Goal: Task Accomplishment & Management: Manage account settings

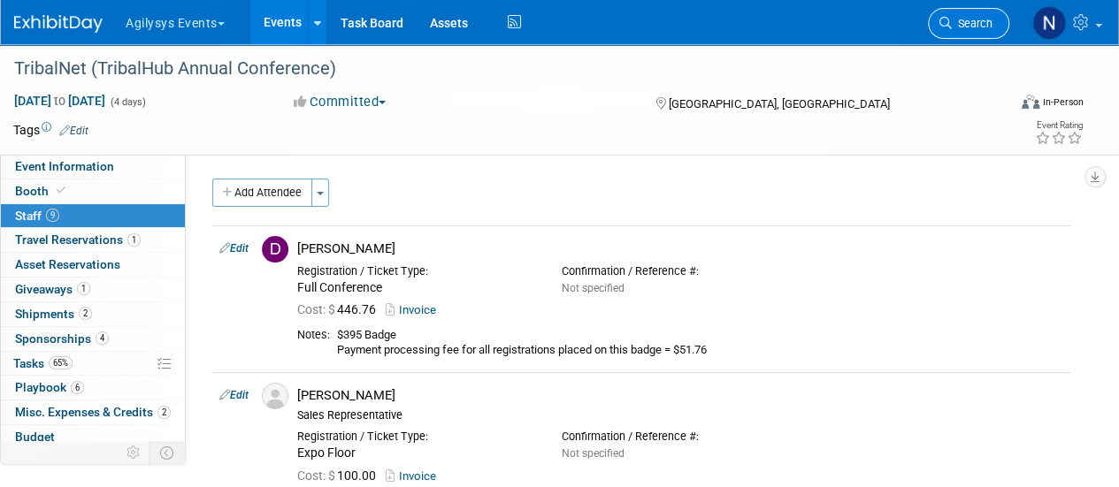
click at [977, 27] on span "Search" at bounding box center [972, 23] width 41 height 13
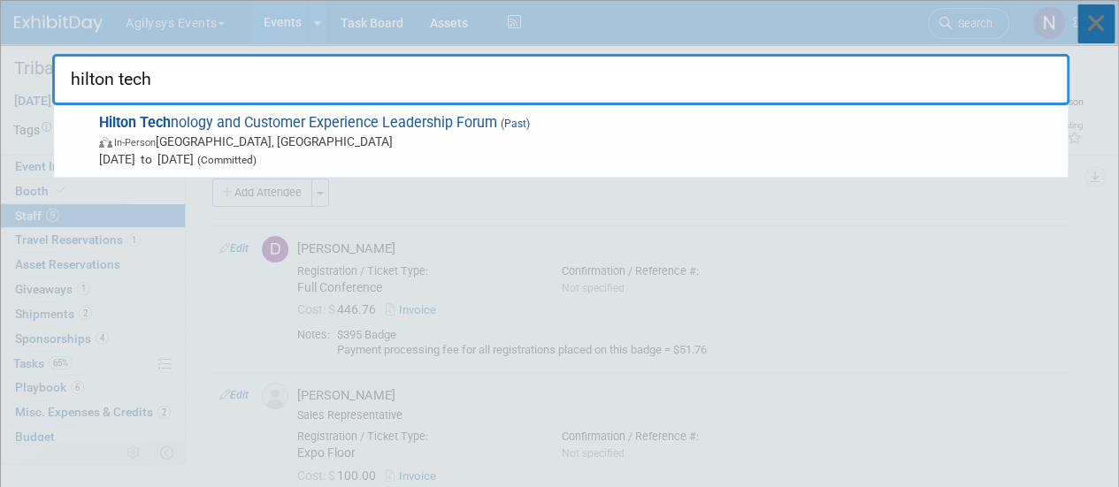
click at [1110, 25] on icon at bounding box center [1095, 23] width 37 height 39
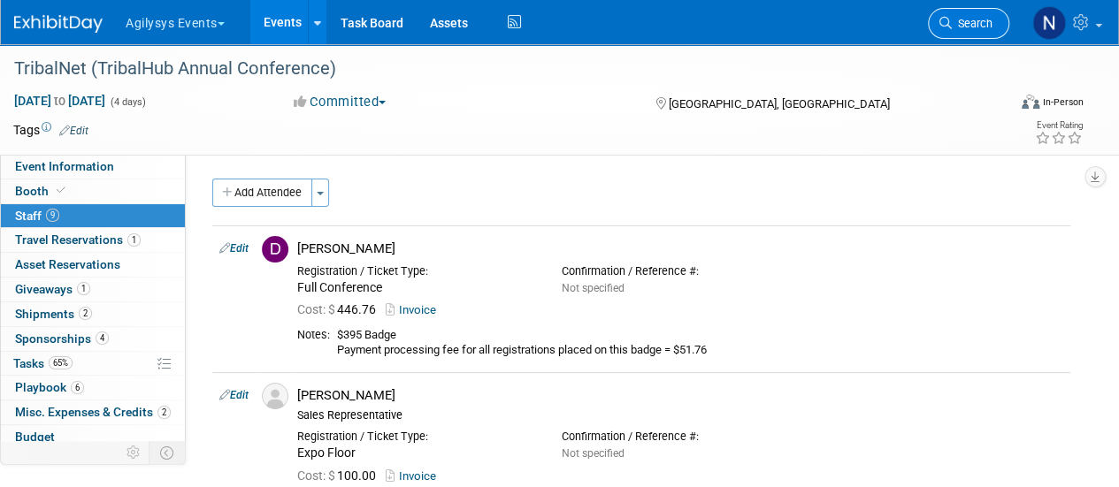
click at [971, 25] on span "Search" at bounding box center [972, 23] width 41 height 13
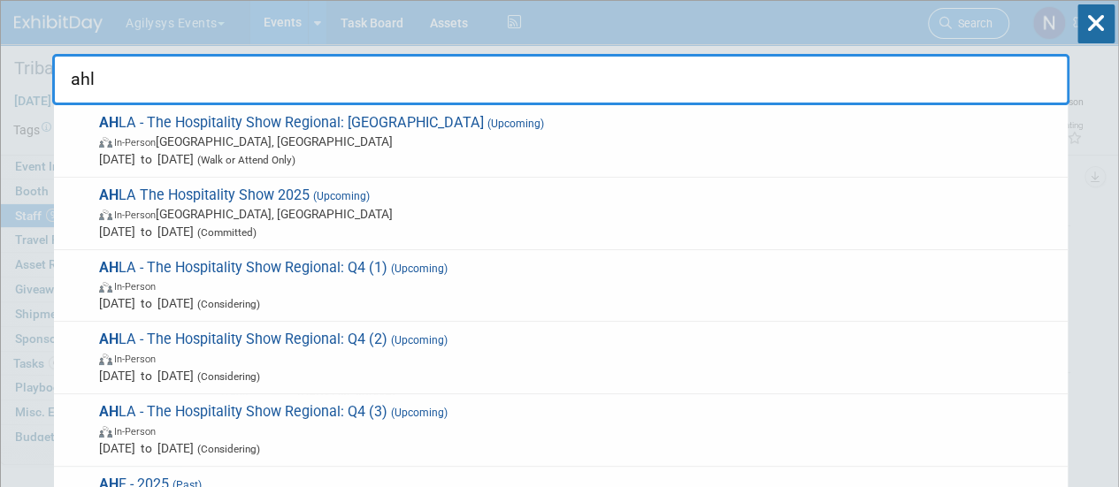
type input "ahla"
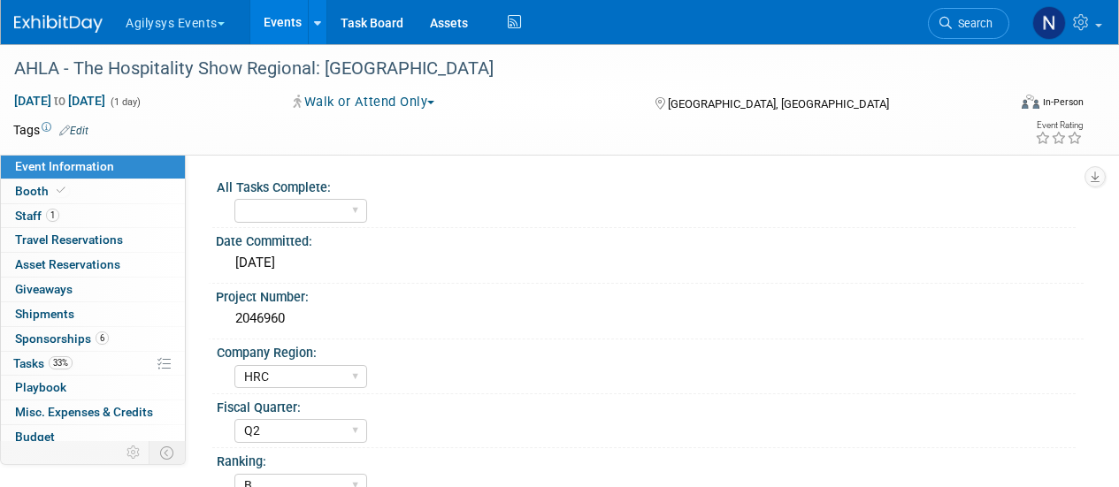
select select "HRC"
select select "Q2"
select select "B"
select select "Yes"
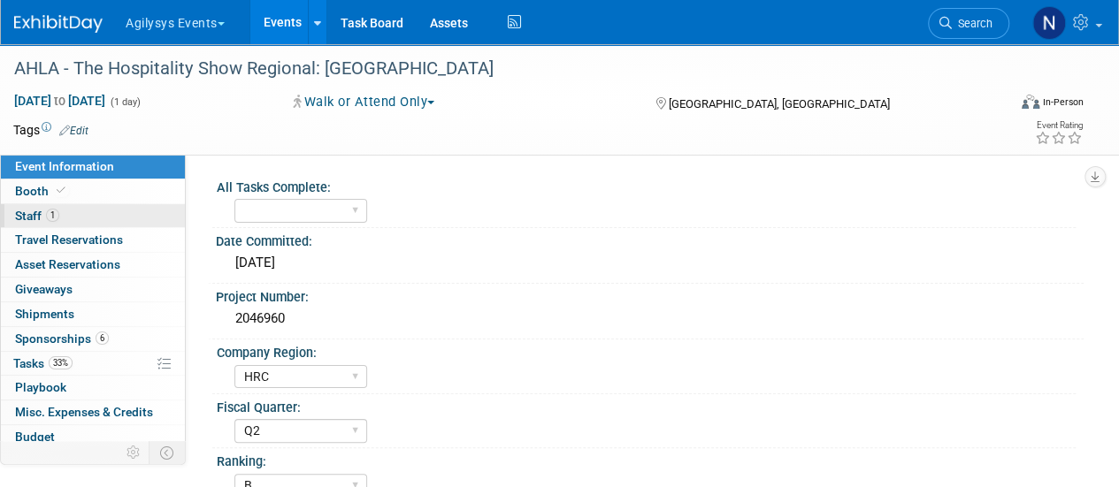
click at [91, 214] on link "1 Staff 1" at bounding box center [93, 216] width 184 height 24
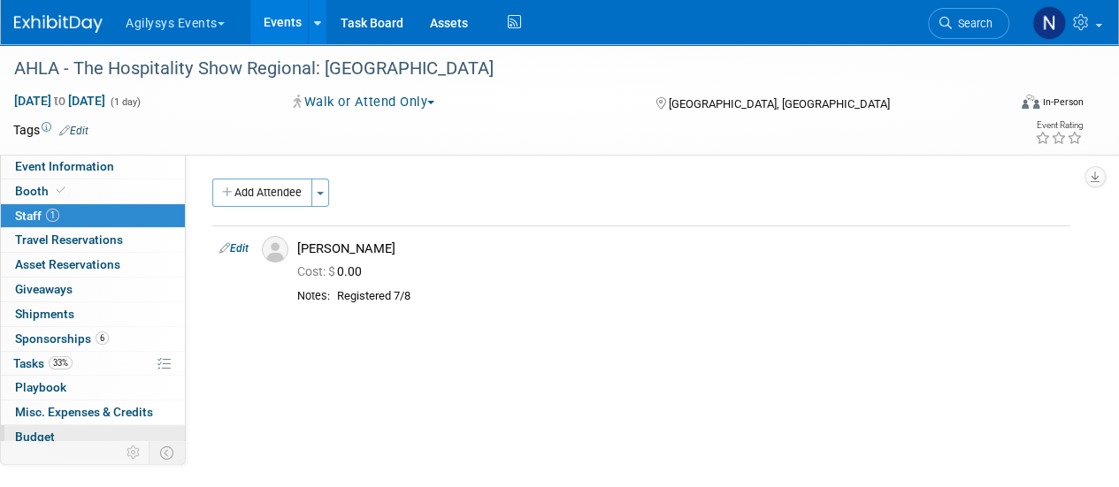
click at [35, 435] on span "Budget" at bounding box center [35, 437] width 40 height 14
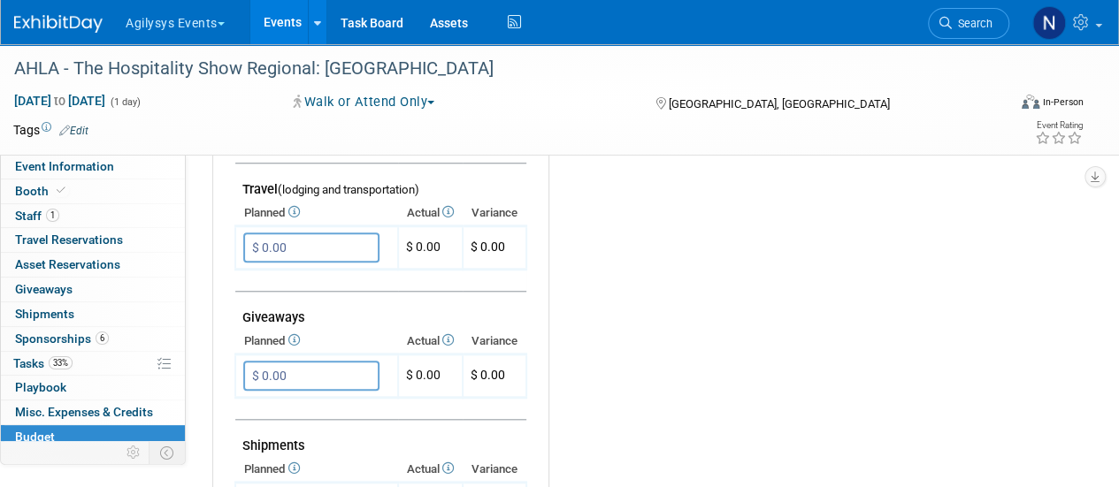
scroll to position [711, 0]
click at [978, 19] on span "Search" at bounding box center [972, 23] width 41 height 13
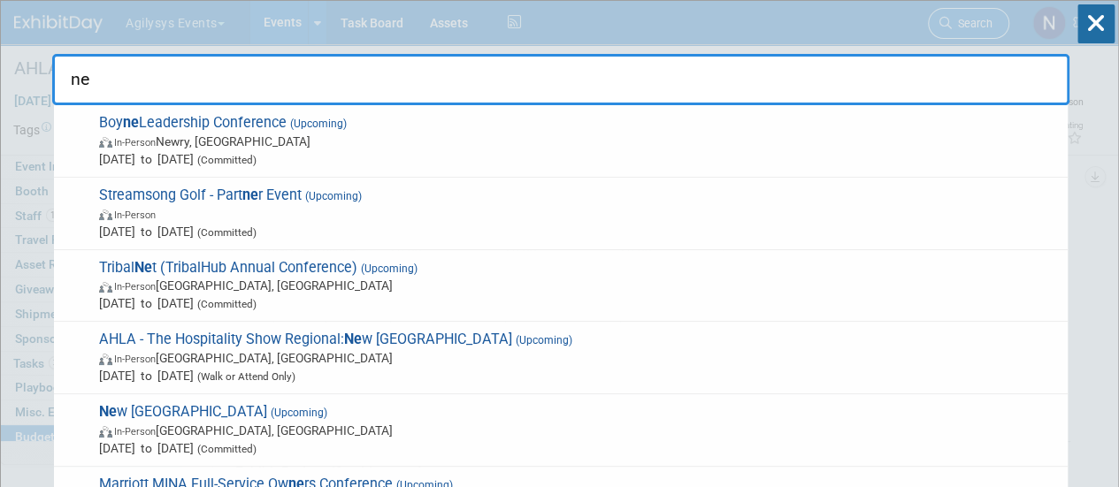
type input "n"
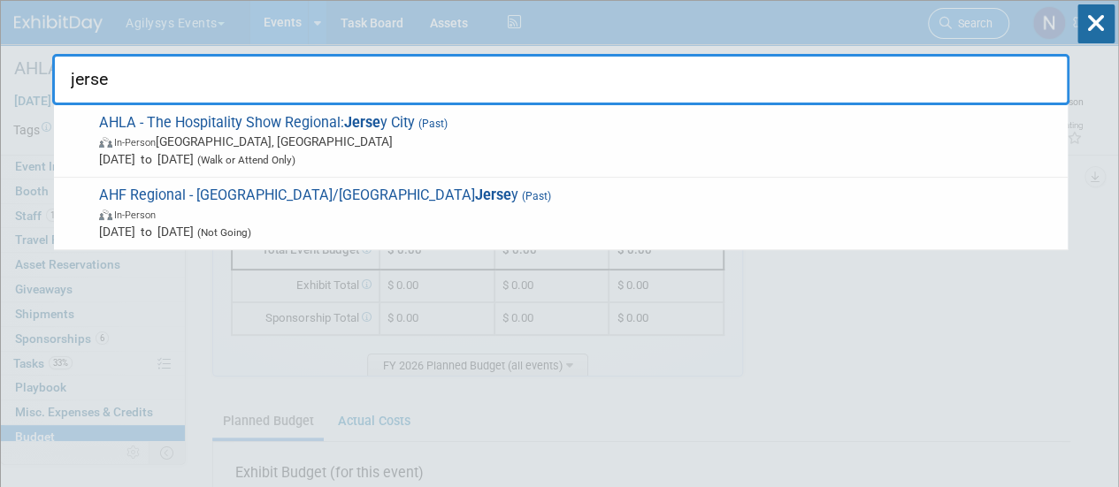
type input "jersey"
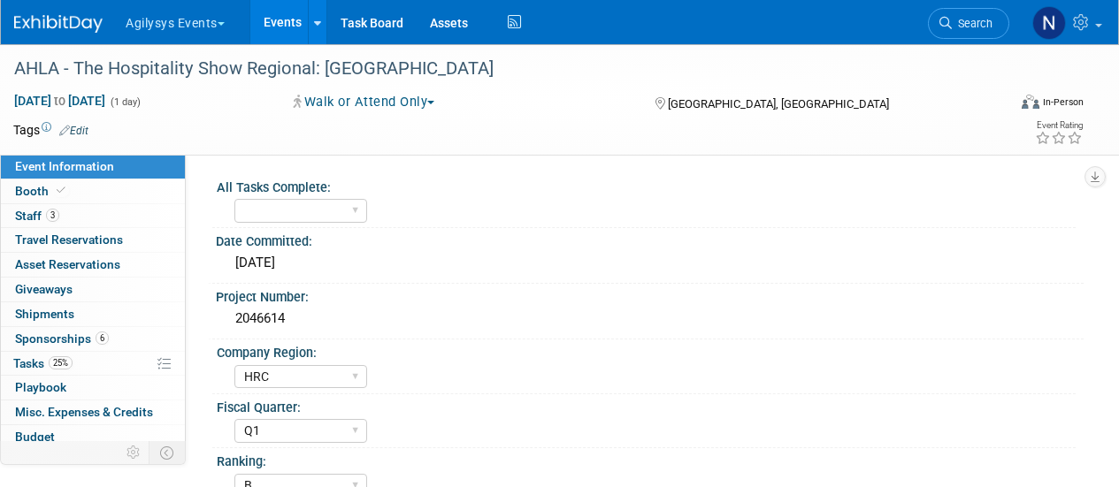
select select "HRC"
select select "Q1"
select select "B"
select select "Yes"
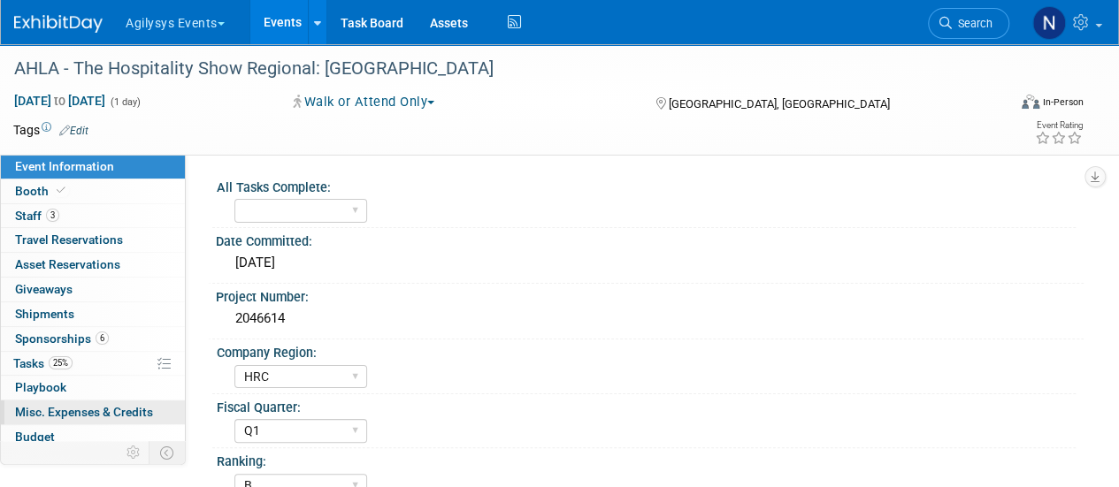
scroll to position [78, 0]
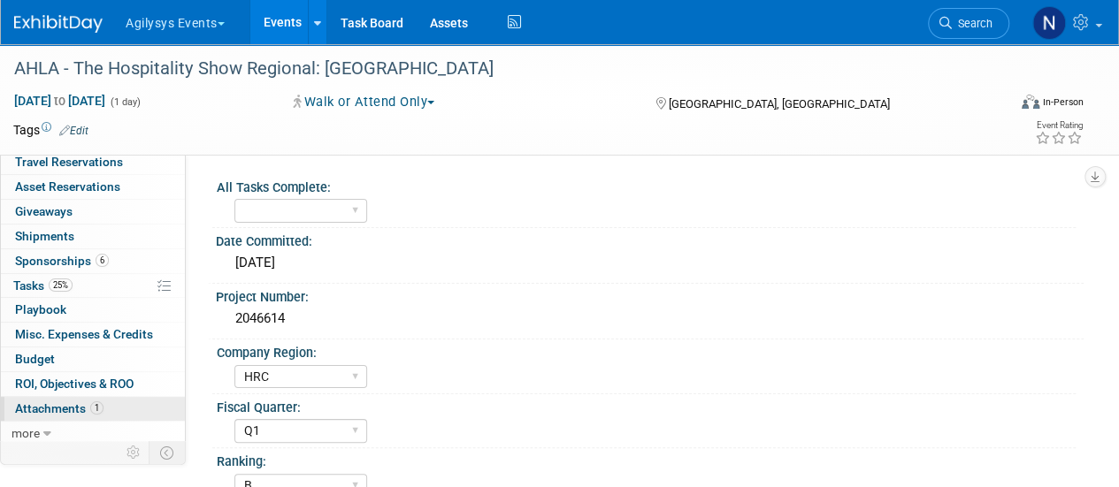
click at [90, 408] on span "1" at bounding box center [96, 408] width 13 height 13
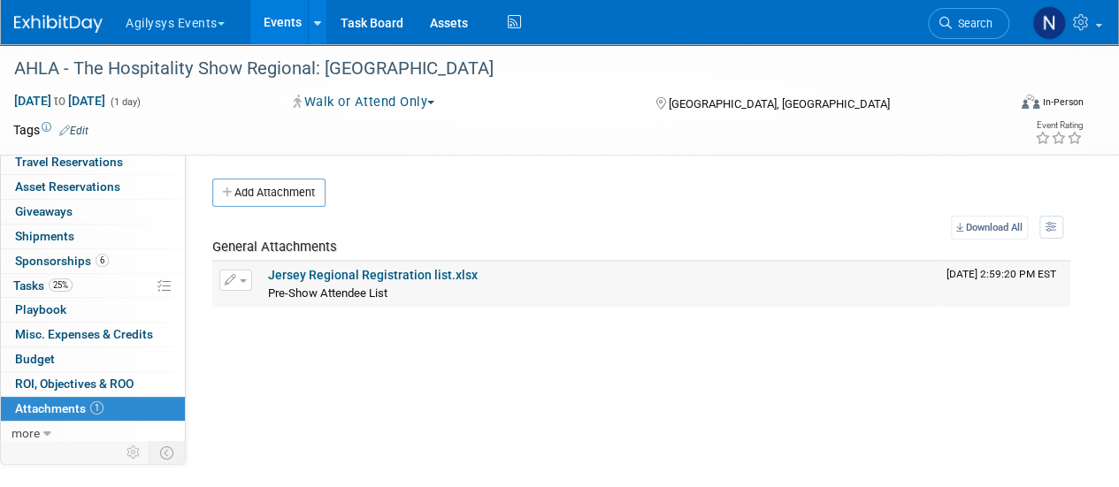
click at [403, 268] on link "Jersey Regional Registration list.xlsx" at bounding box center [373, 275] width 210 height 14
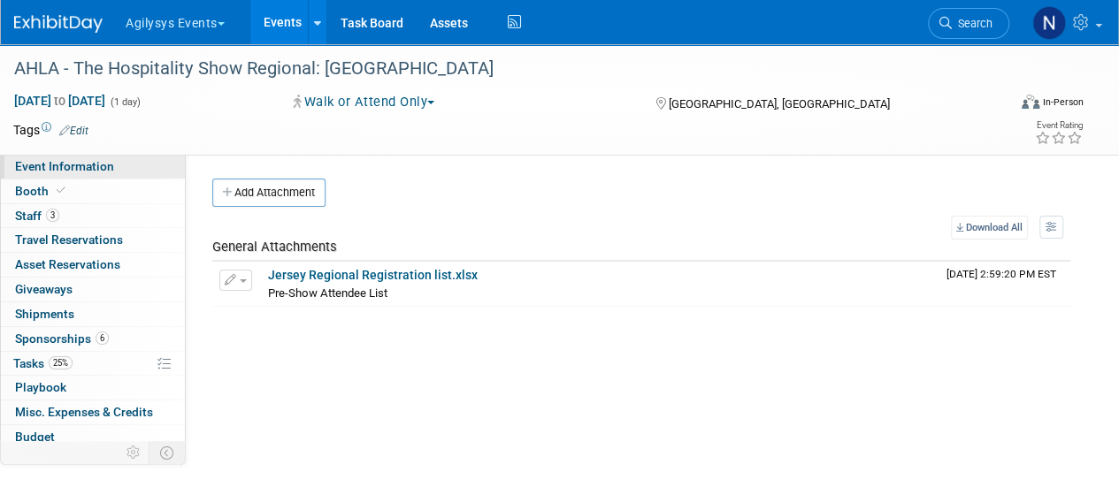
click at [129, 168] on link "Event Information" at bounding box center [93, 167] width 184 height 24
select select "HRC"
select select "Q1"
select select "B"
select select "Yes"
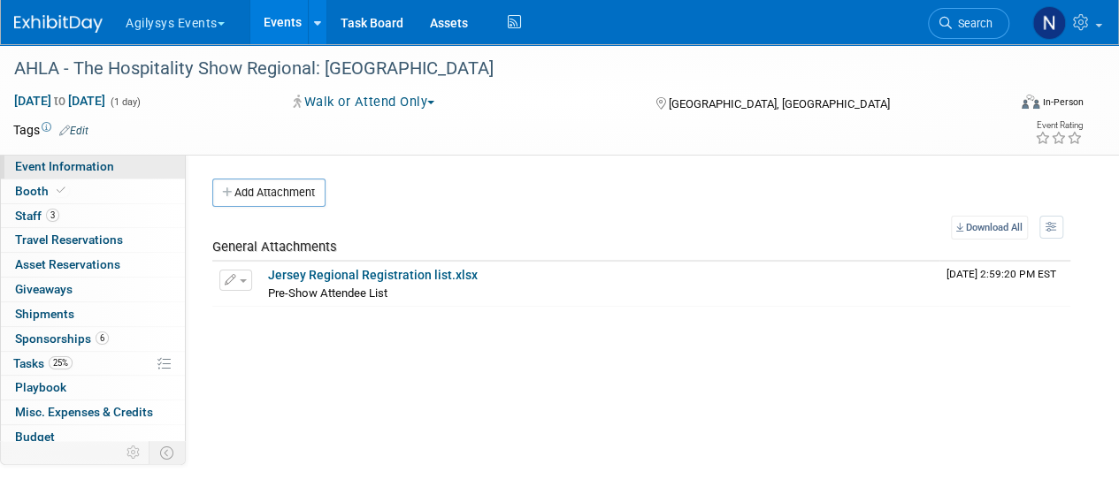
select select "Yes"
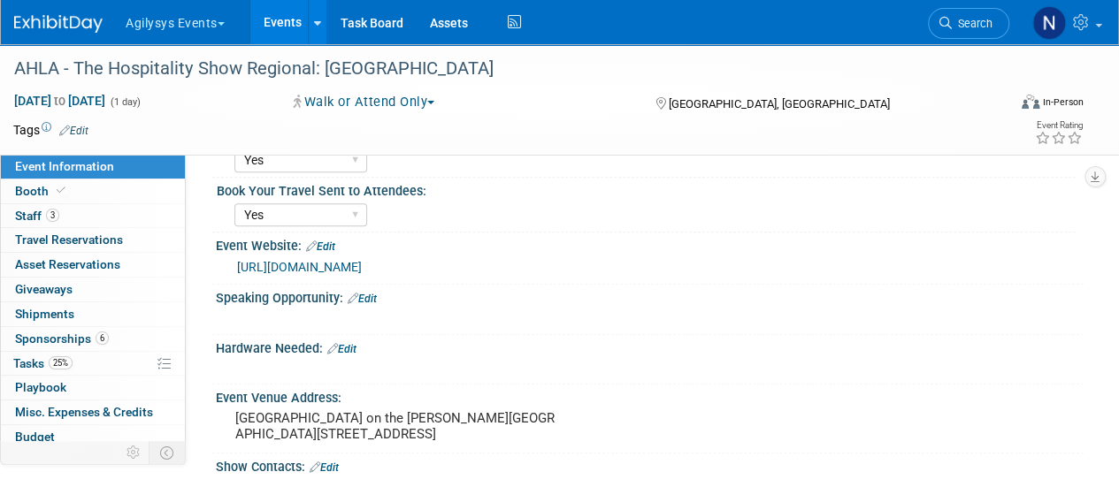
scroll to position [380, 0]
click at [936, 13] on link "Search" at bounding box center [968, 23] width 81 height 31
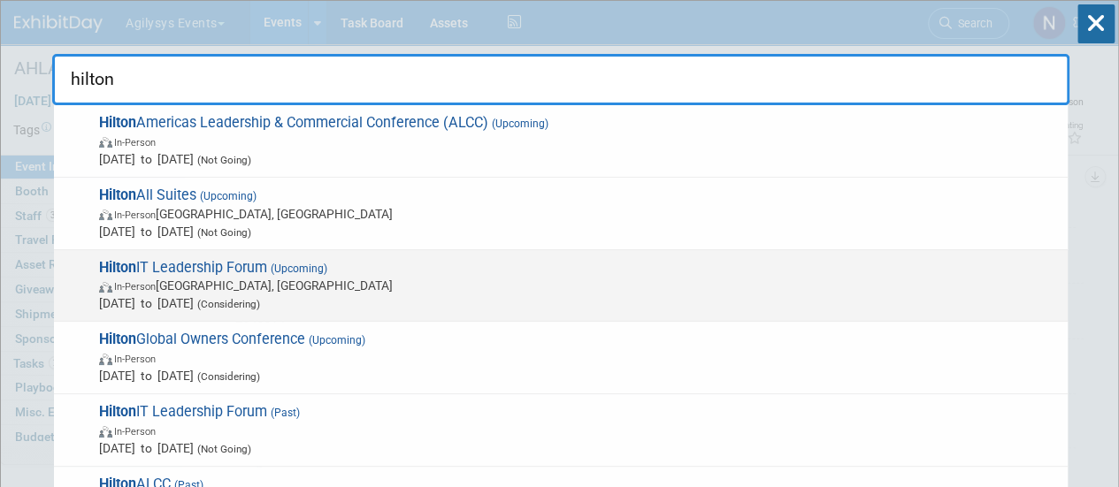
type input "hilton"
click at [706, 300] on span "Mar 23, 2026 to Mar 24, 2026 (Considering)" at bounding box center [579, 304] width 960 height 18
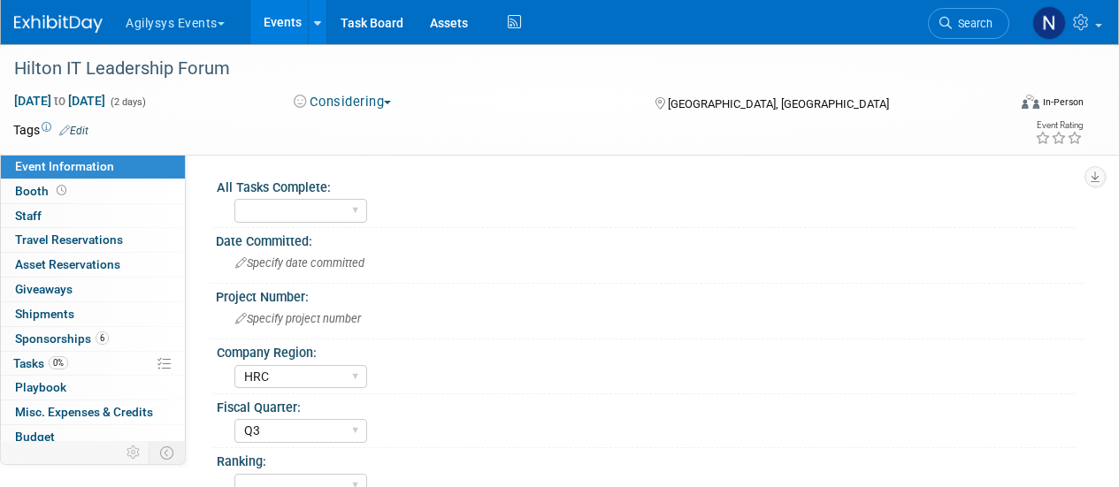
select select "HRC"
select select "Q3"
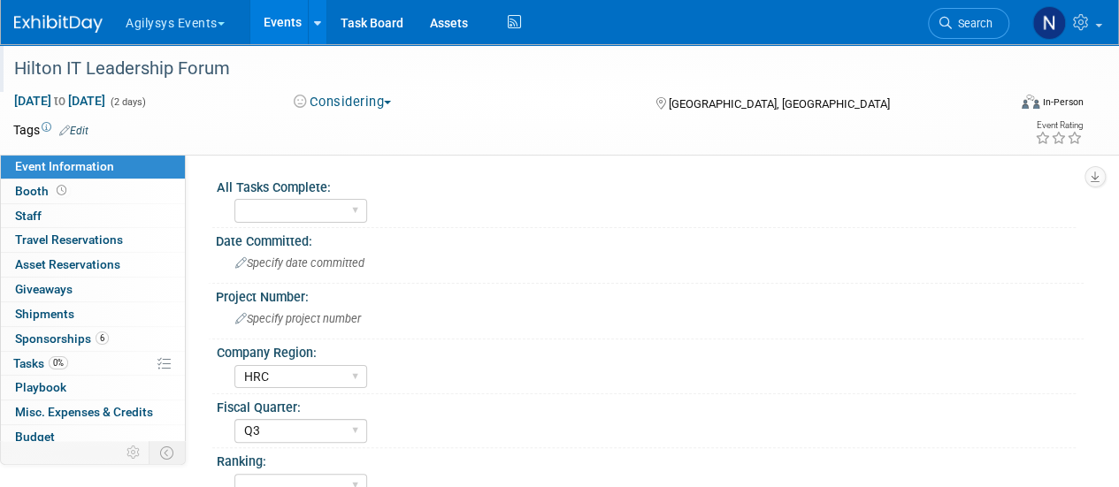
click at [201, 73] on div "Hilton IT Leadership Forum" at bounding box center [500, 69] width 984 height 32
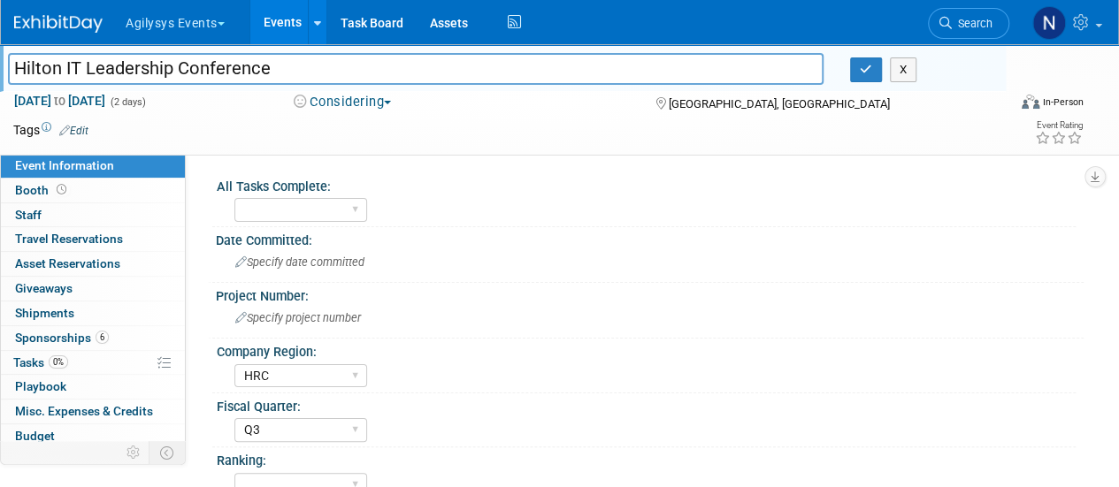
type input "Hilton IT Leadership Conference"
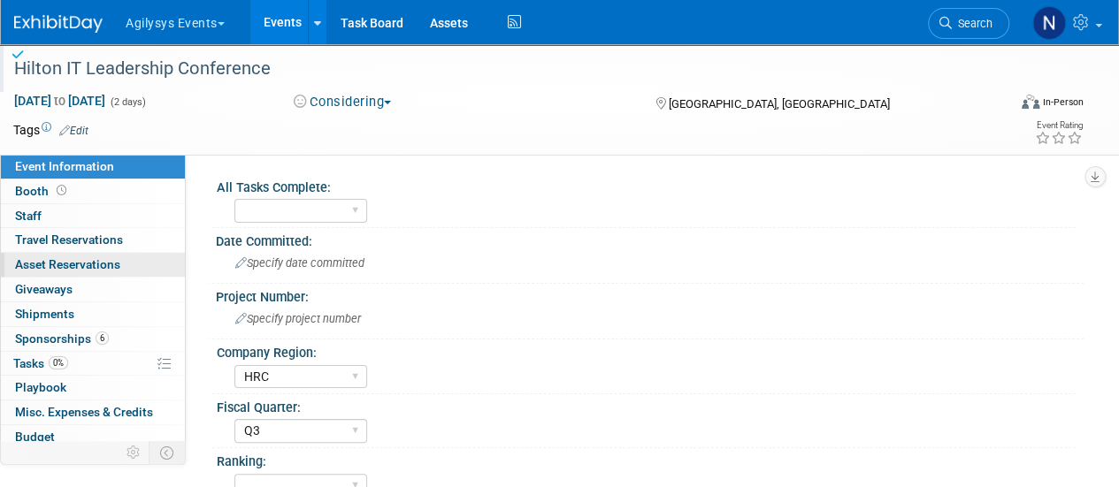
scroll to position [78, 0]
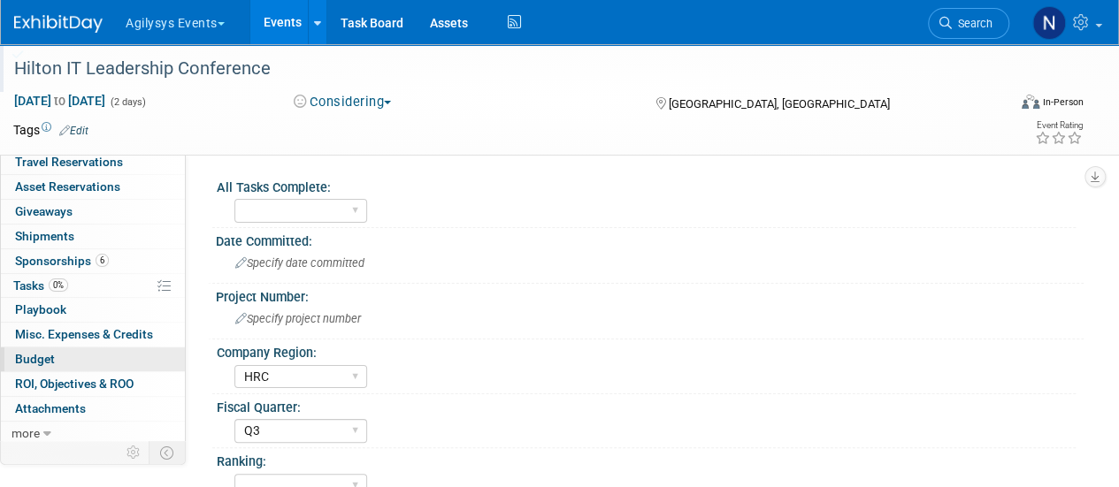
click at [89, 358] on link "Budget" at bounding box center [93, 360] width 184 height 24
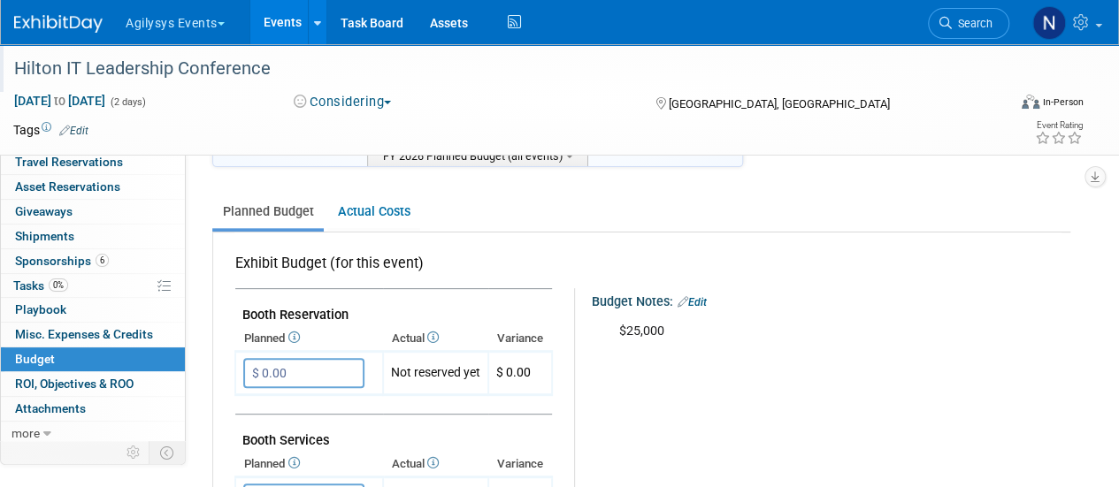
scroll to position [209, 0]
click at [79, 20] on img at bounding box center [58, 24] width 88 height 18
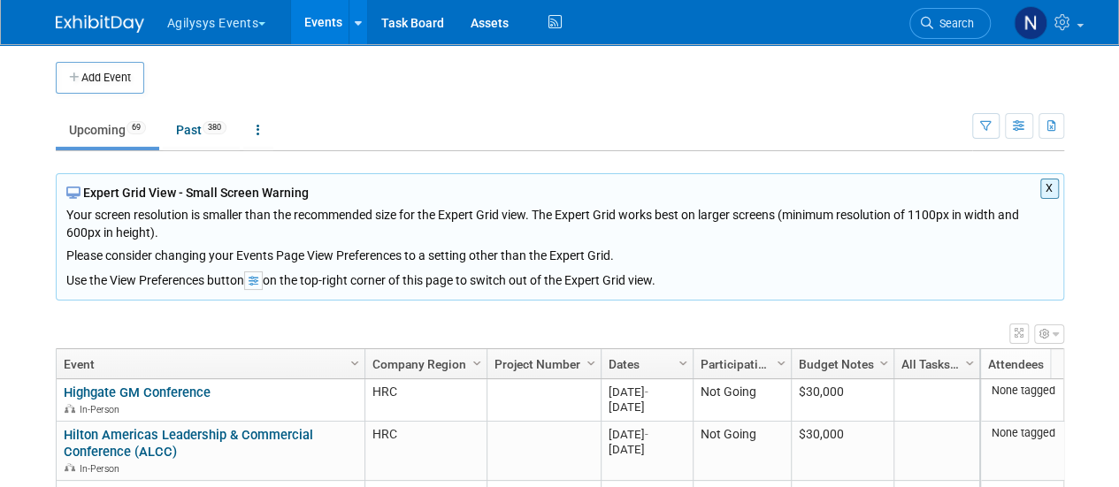
click at [1060, 191] on div "X Expert Grid View - Small Screen Warning Your screen resolution is smaller tha…" at bounding box center [560, 236] width 1008 height 127
click at [1056, 190] on button "X" at bounding box center [1049, 189] width 19 height 20
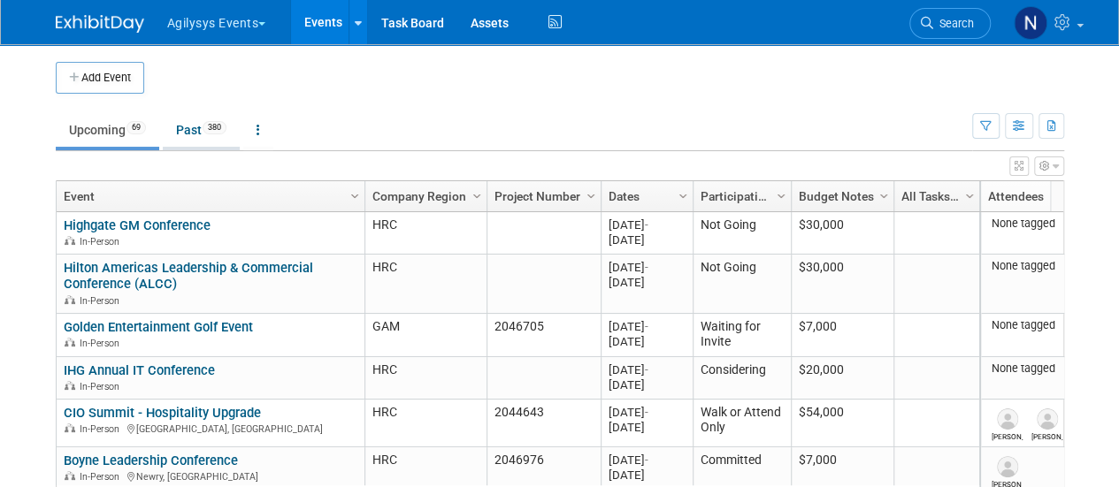
click at [203, 129] on link "Past 380" at bounding box center [201, 130] width 77 height 34
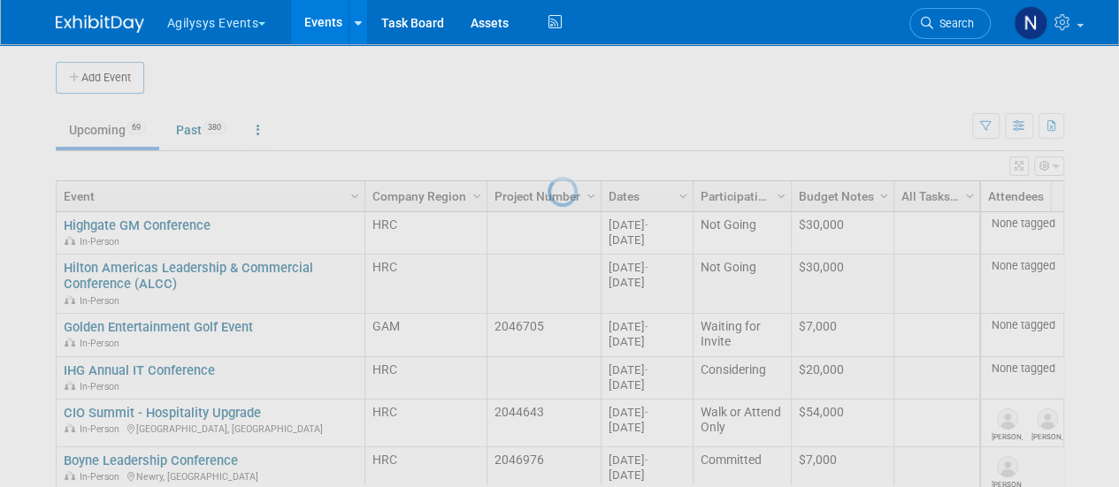
click at [572, 123] on div at bounding box center [559, 243] width 25 height 487
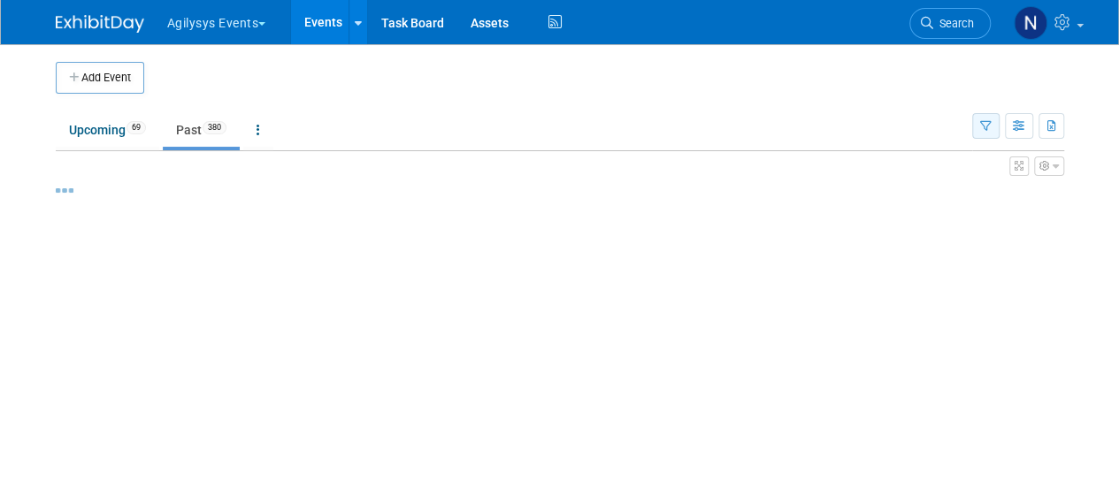
drag, startPoint x: 0, startPoint y: 0, endPoint x: 984, endPoint y: 123, distance: 991.2
click at [984, 123] on icon "button" at bounding box center [985, 126] width 11 height 11
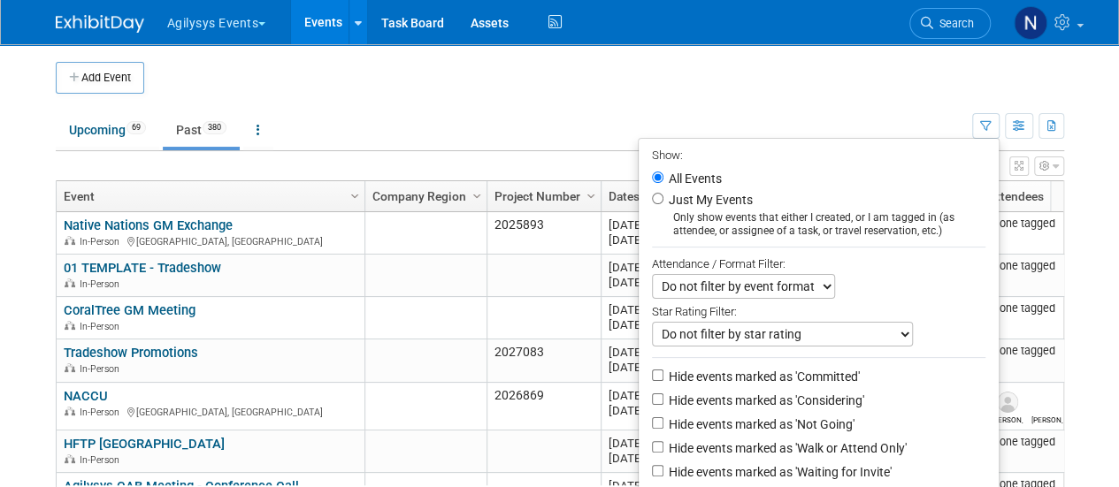
scroll to position [206, 0]
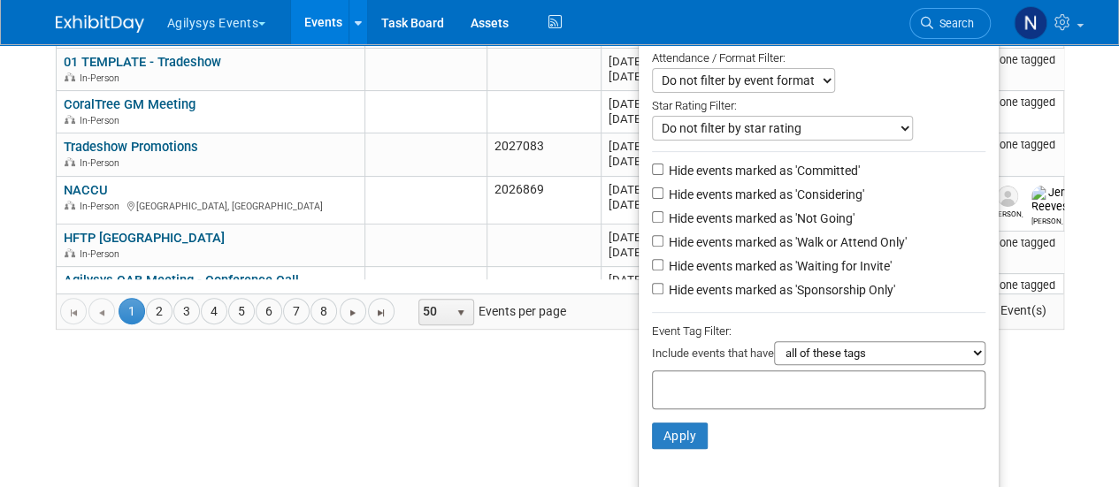
click at [762, 210] on label "Hide events marked as 'Not Going'" at bounding box center [759, 219] width 189 height 18
click at [663, 211] on input "Hide events marked as 'Not Going'" at bounding box center [657, 216] width 11 height 11
checkbox input "true"
click at [656, 427] on button "Apply" at bounding box center [680, 436] width 57 height 27
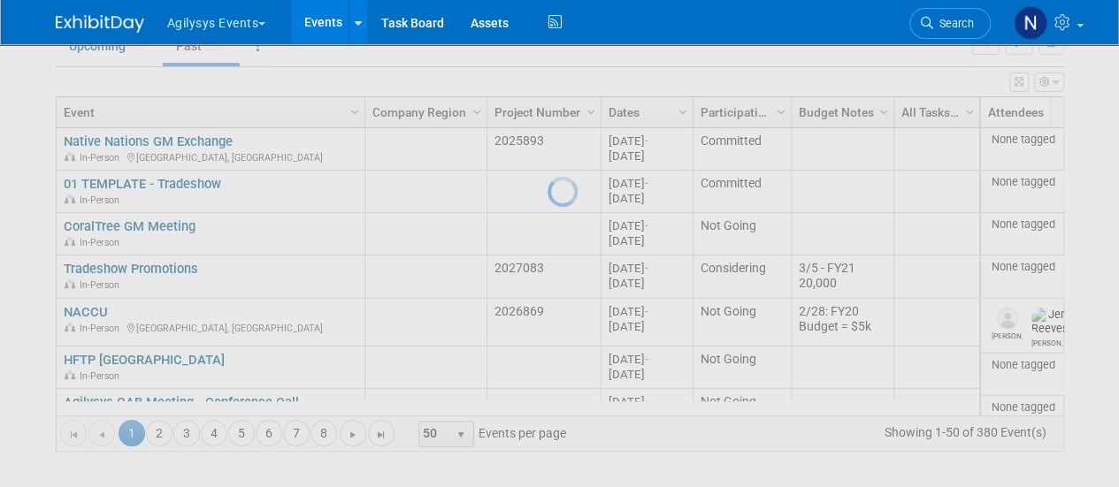
scroll to position [81, 0]
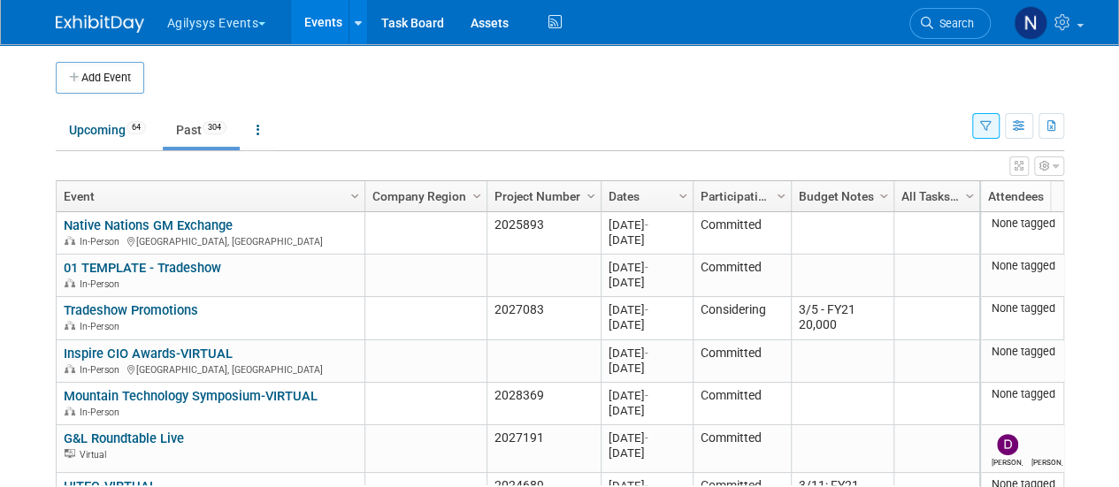
click at [643, 201] on link "Dates" at bounding box center [645, 196] width 73 height 30
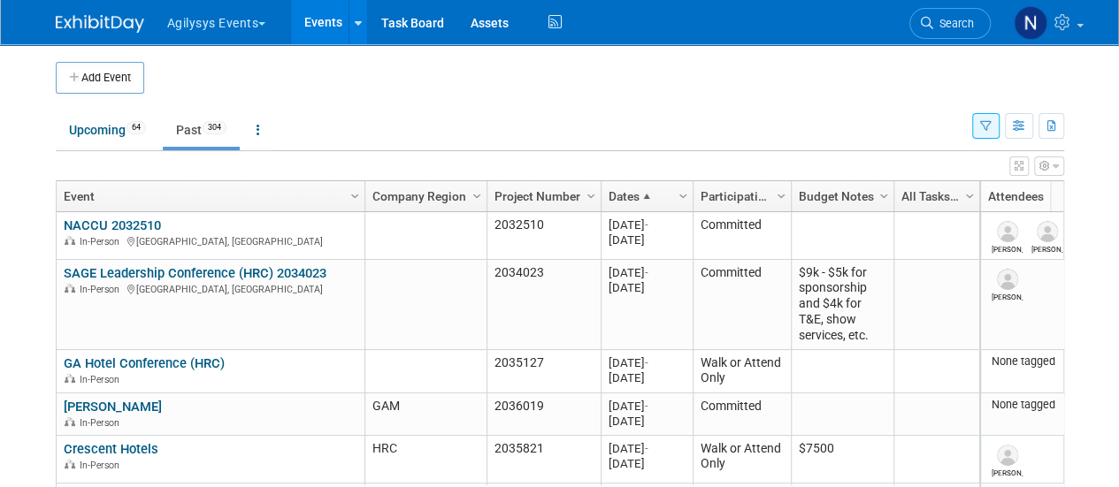
click at [643, 201] on span at bounding box center [646, 196] width 14 height 14
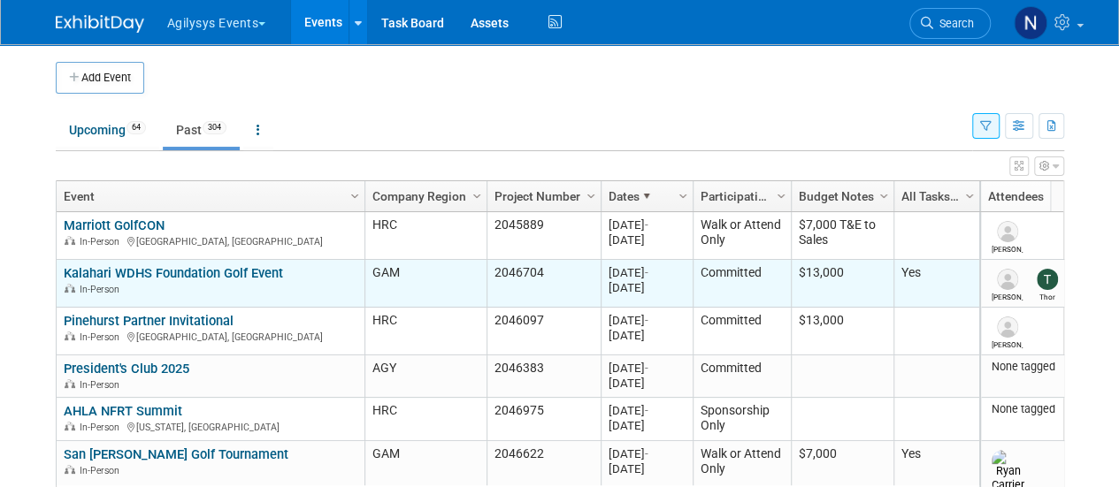
click at [209, 265] on link "Kalahari WDHS Foundation Golf Event" at bounding box center [173, 273] width 219 height 16
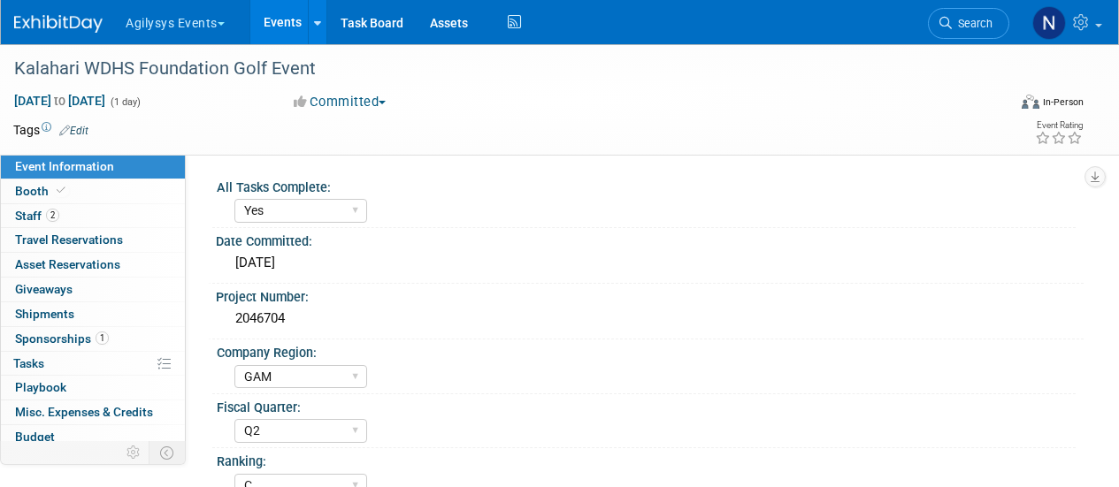
select select "Yes"
select select "GAM"
select select "Q2"
select select "C"
select select "Yes"
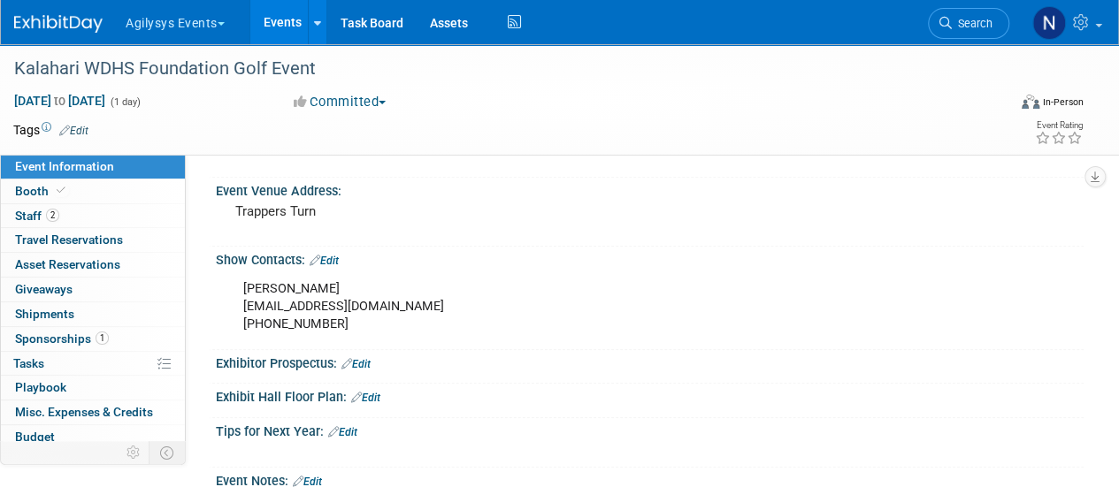
scroll to position [567, 0]
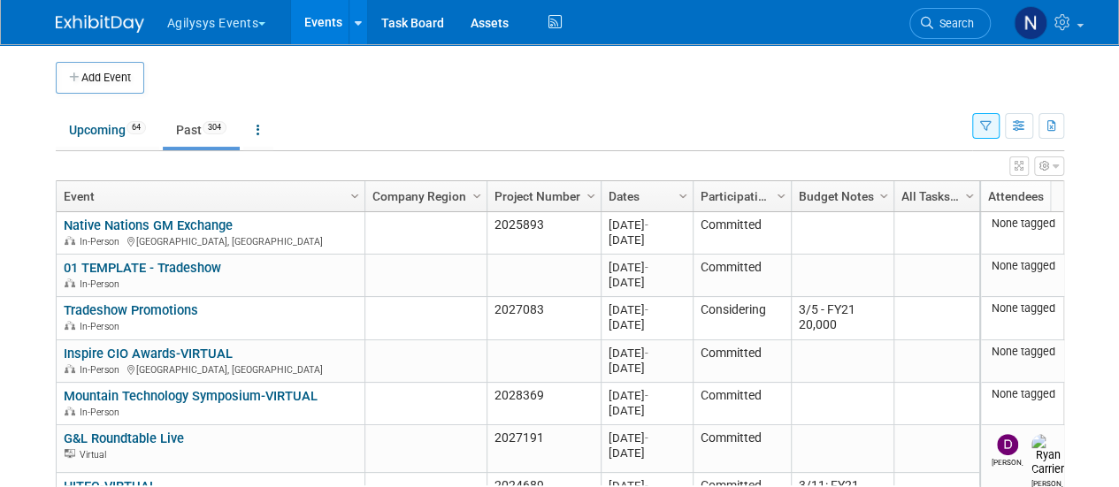
click at [645, 186] on link "Dates" at bounding box center [645, 196] width 73 height 30
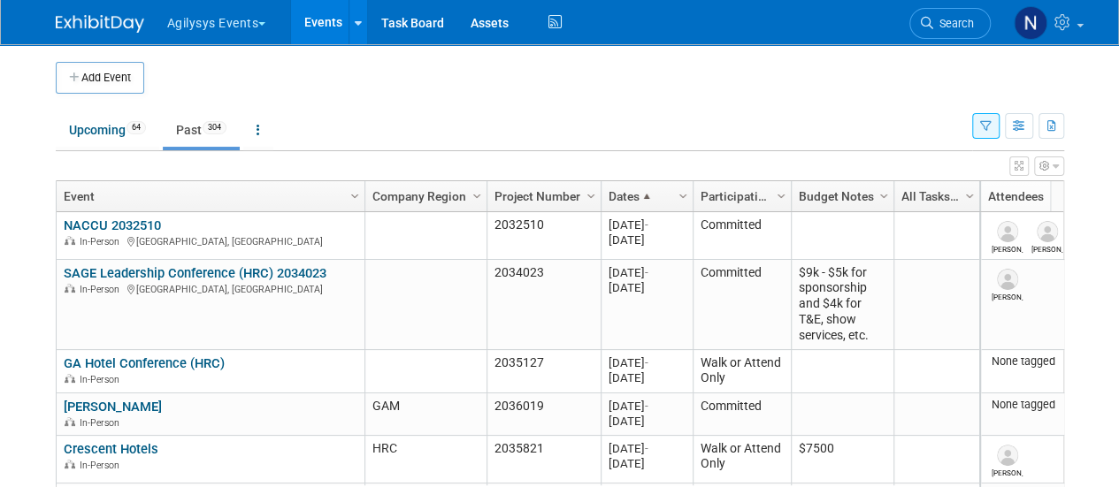
click at [645, 186] on link "Dates" at bounding box center [645, 196] width 73 height 30
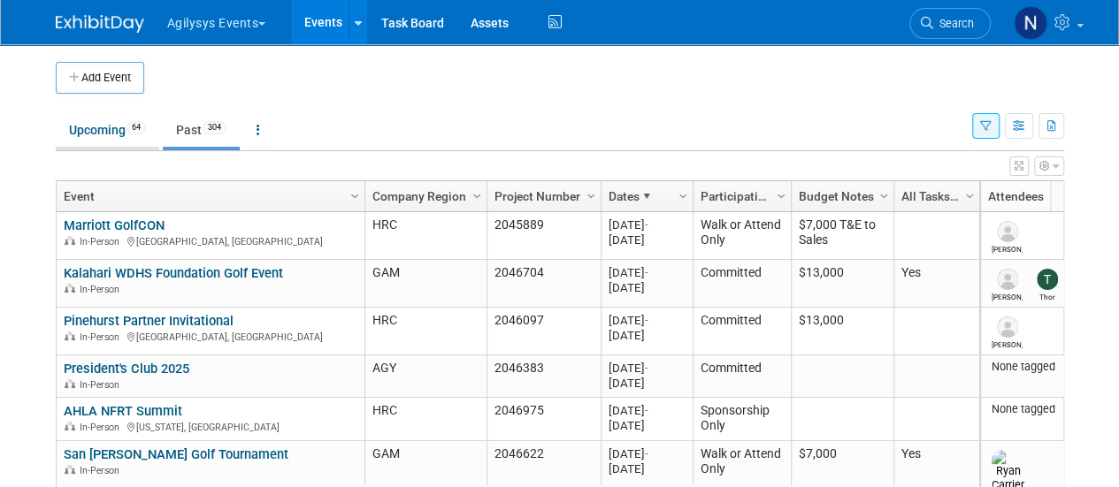
click at [109, 142] on link "Upcoming 64" at bounding box center [107, 130] width 103 height 34
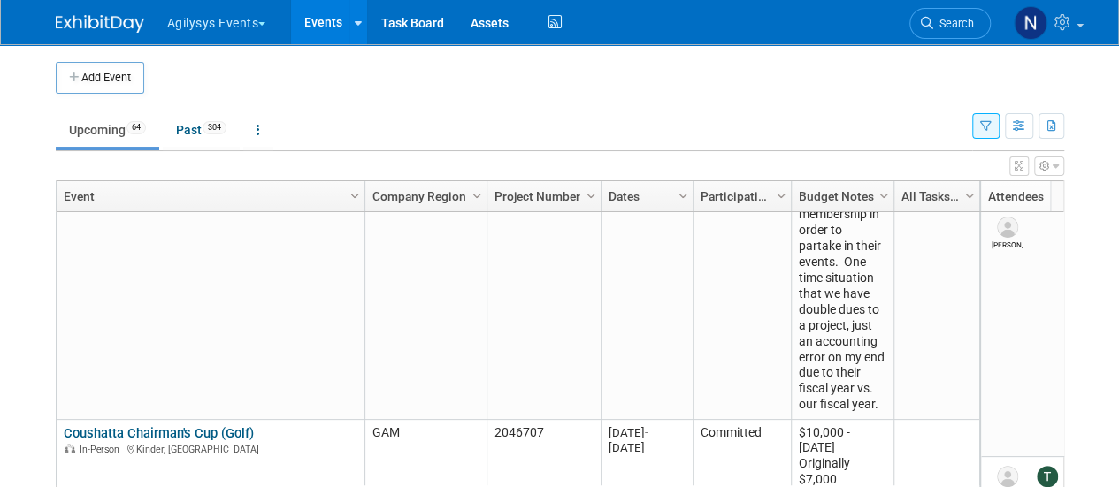
scroll to position [664, 0]
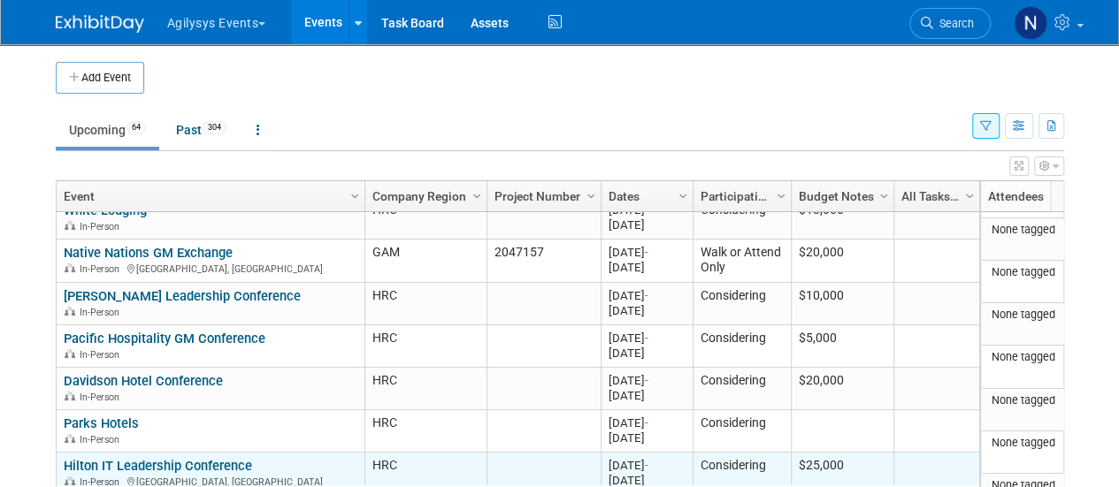
click at [209, 468] on link "Hilton IT Leadership Conference" at bounding box center [158, 466] width 188 height 16
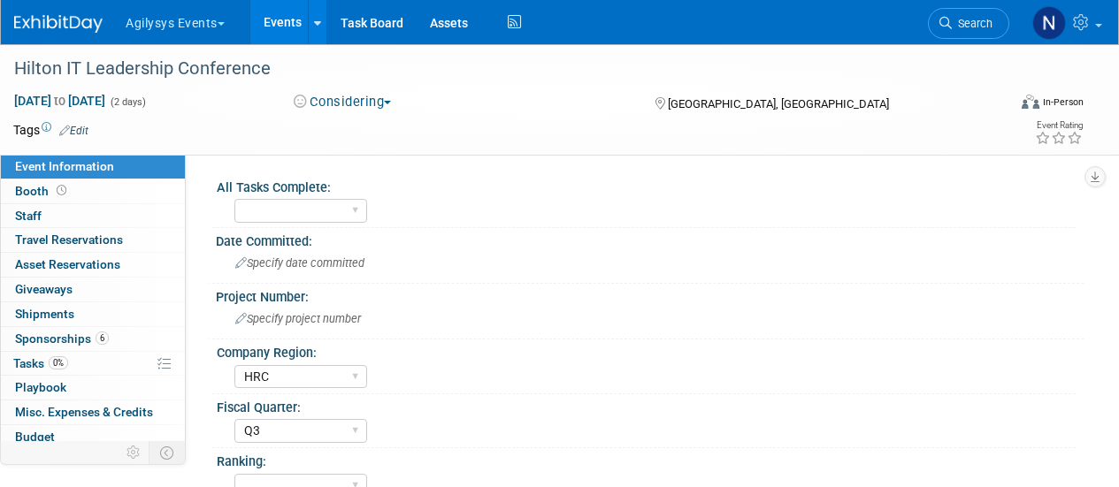
select select "HRC"
select select "Q3"
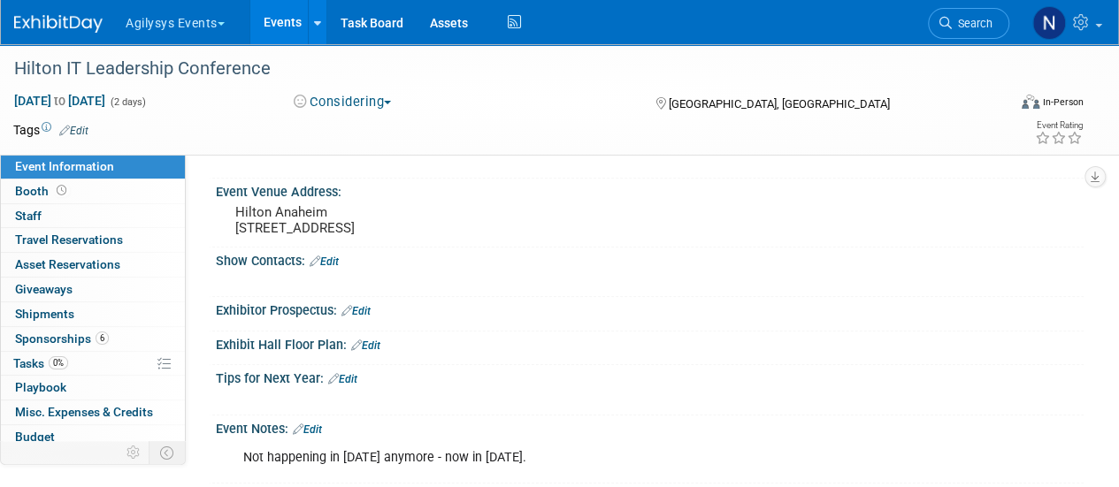
scroll to position [561, 0]
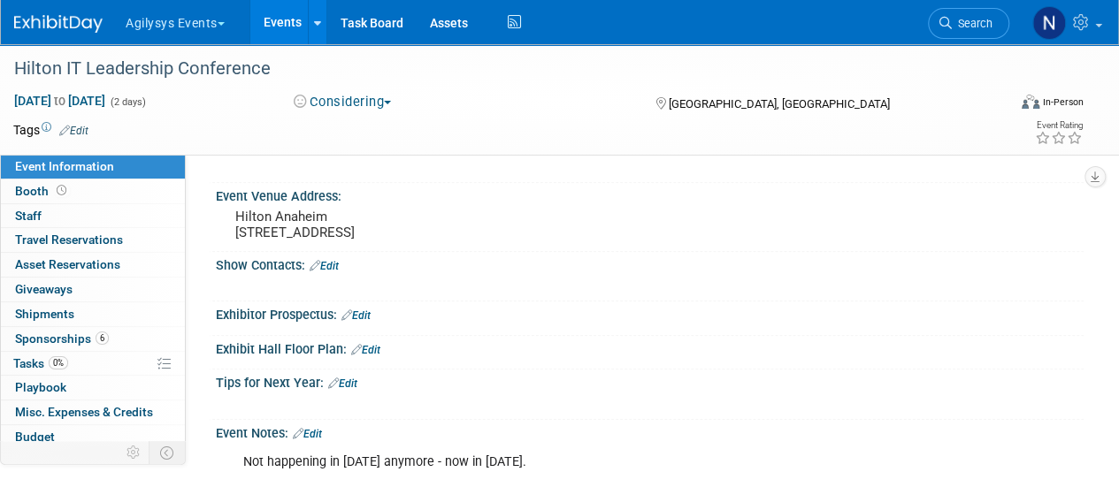
click at [362, 322] on link "Edit" at bounding box center [355, 316] width 29 height 12
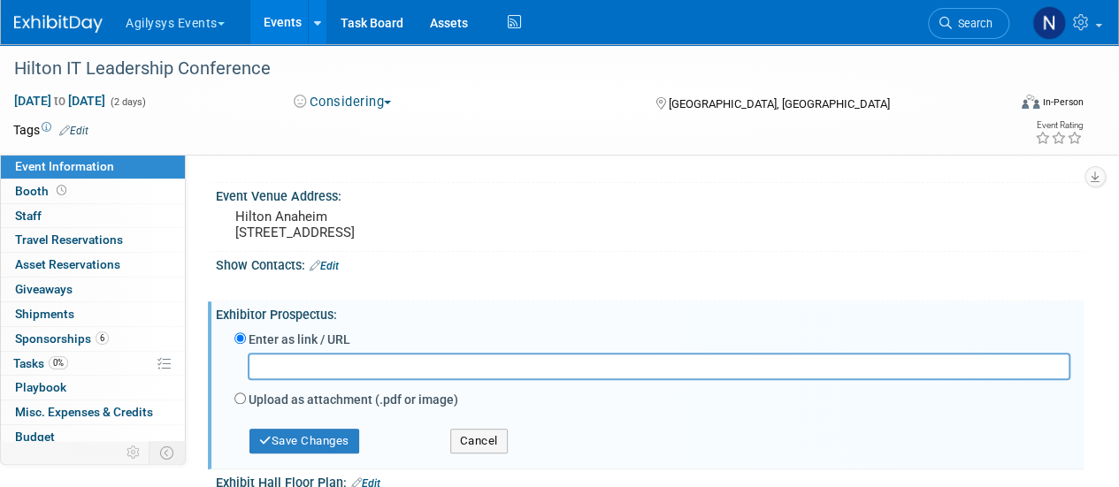
click at [288, 402] on label "Upload as attachment (.pdf or image)" at bounding box center [354, 400] width 210 height 18
click at [246, 402] on input "Upload as attachment (.pdf or image)" at bounding box center [239, 398] width 11 height 11
radio input "true"
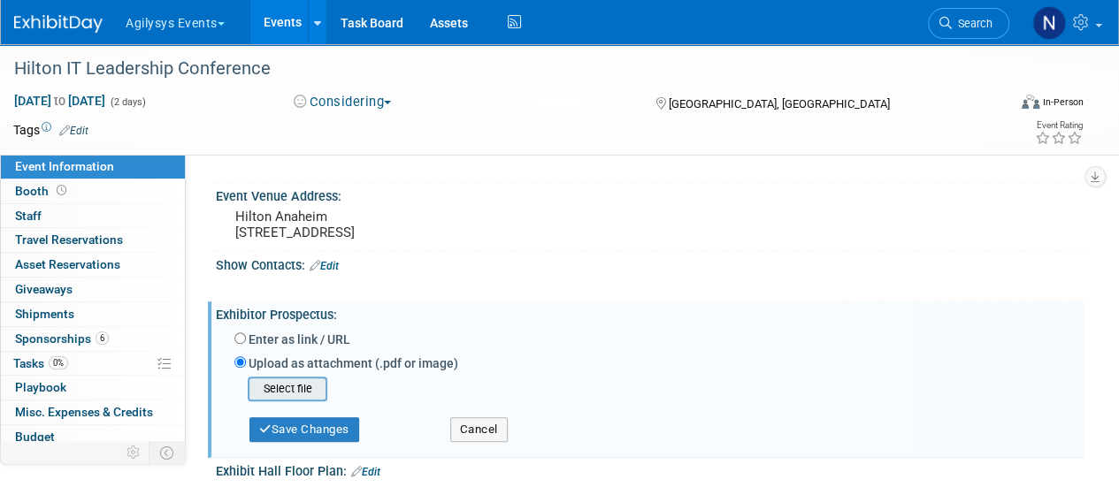
click at [278, 400] on input "file" at bounding box center [220, 389] width 211 height 21
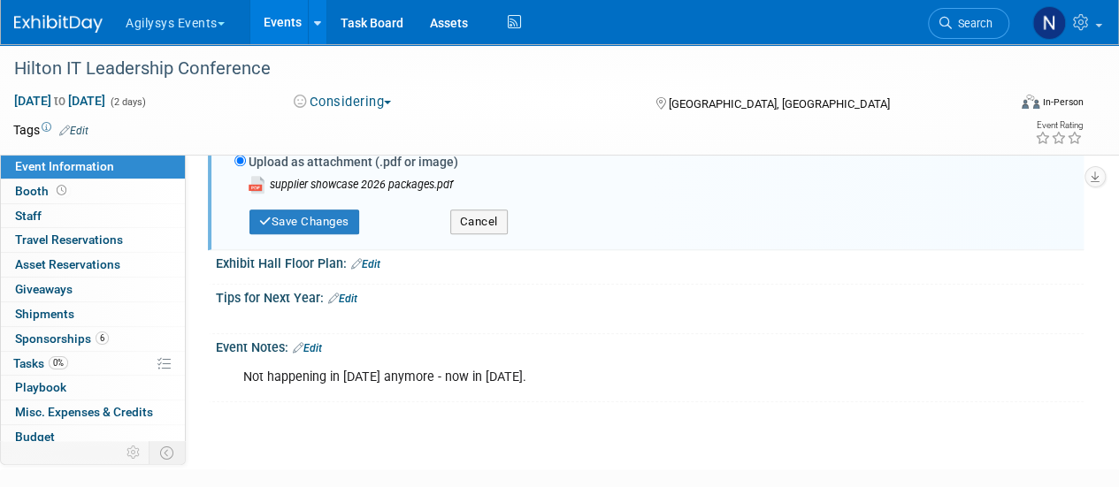
scroll to position [767, 0]
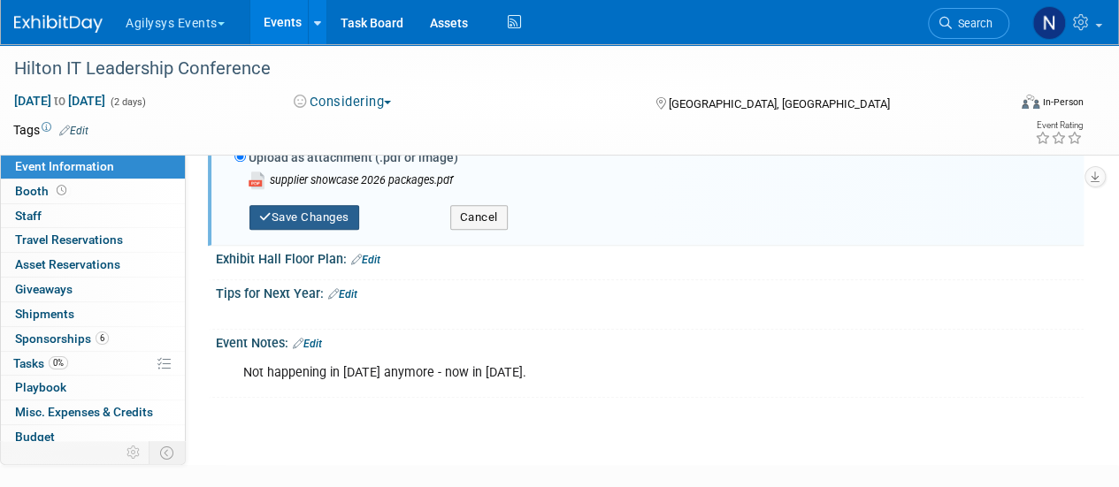
click at [320, 230] on button "Save Changes" at bounding box center [304, 217] width 110 height 25
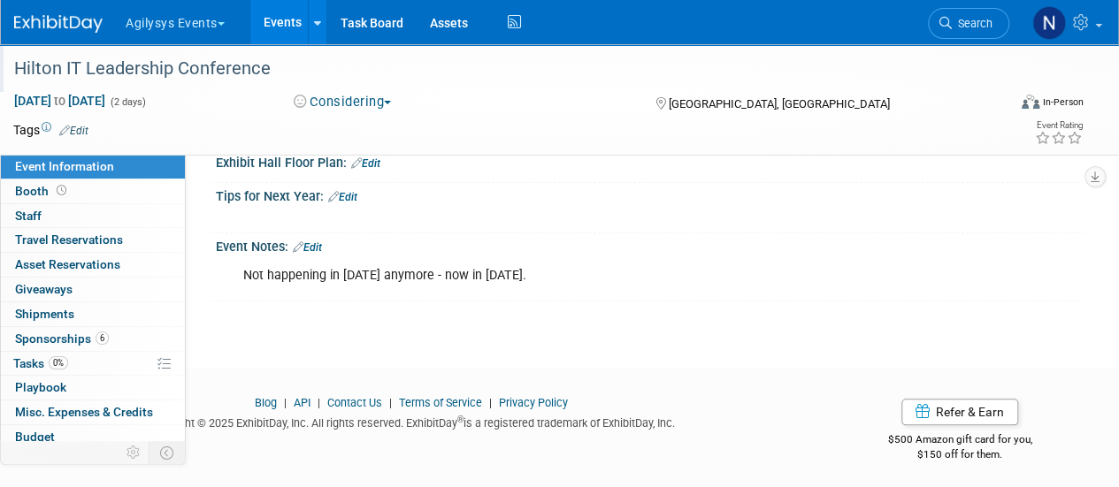
click at [163, 87] on div "Hilton IT Leadership Conference" at bounding box center [507, 71] width 998 height 29
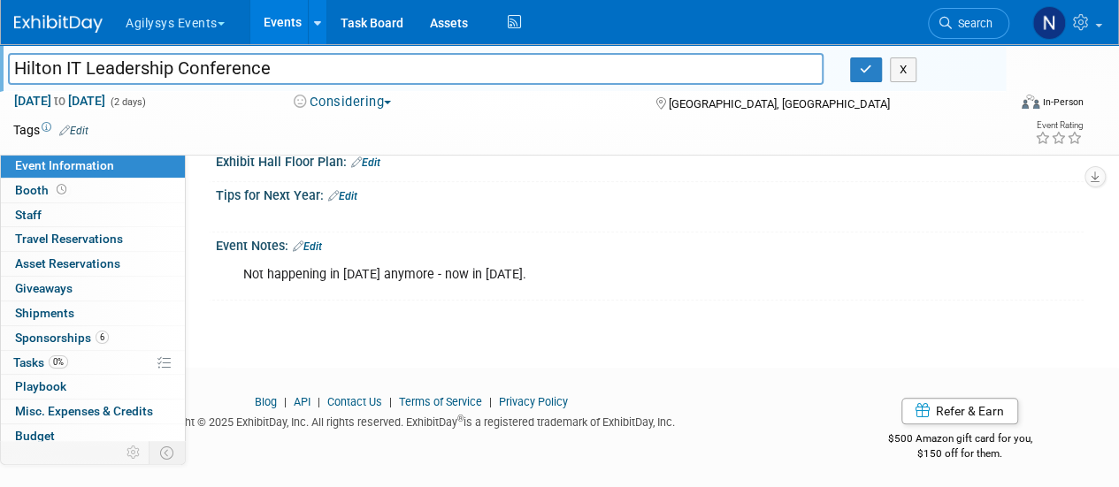
click at [106, 93] on span "[DATE] to [DATE]" at bounding box center [59, 101] width 93 height 16
select select "2"
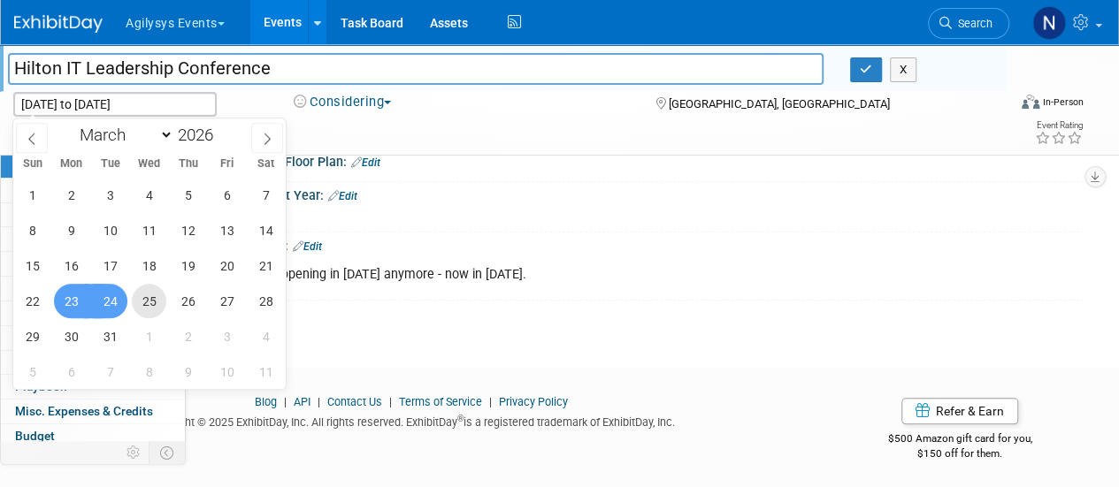
click at [146, 298] on span "25" at bounding box center [149, 301] width 34 height 34
type input "[DATE]"
click at [78, 295] on span "23" at bounding box center [71, 301] width 34 height 34
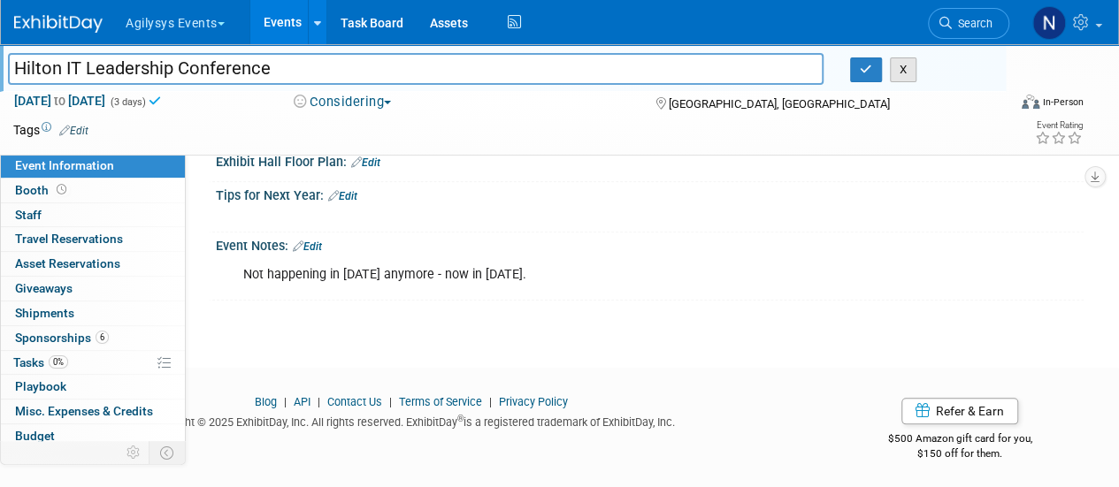
click at [893, 73] on button "X" at bounding box center [903, 69] width 27 height 25
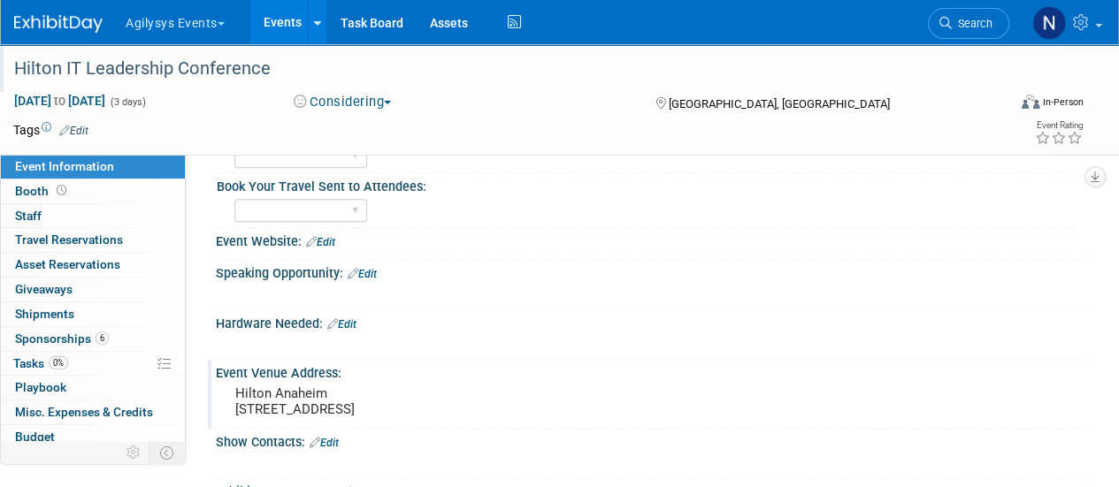
scroll to position [509, 0]
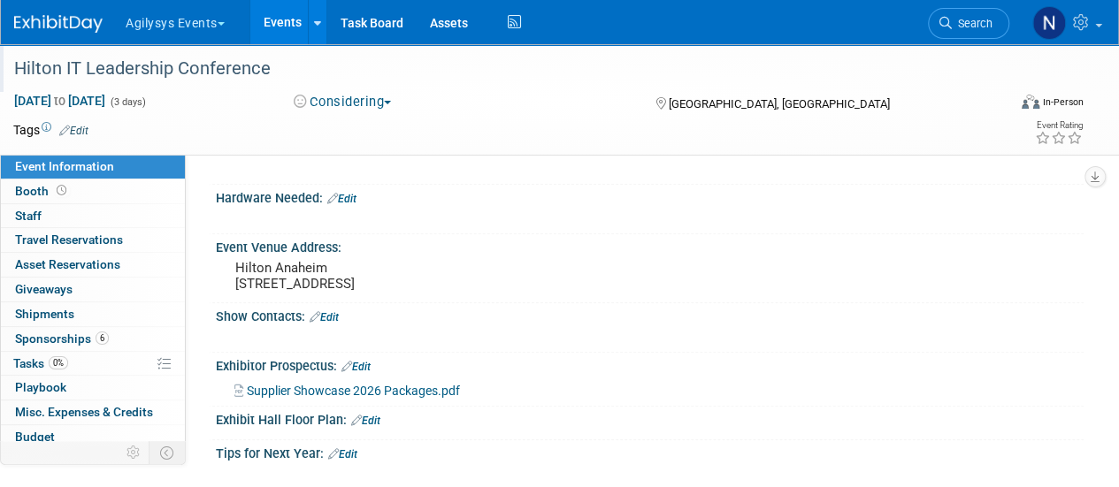
click at [334, 324] on link "Edit" at bounding box center [324, 317] width 29 height 12
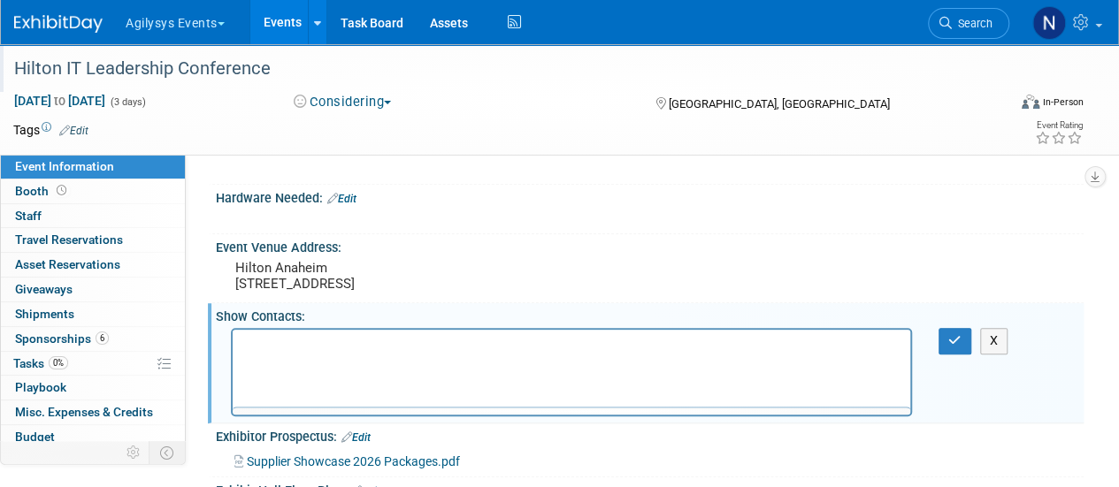
scroll to position [0, 0]
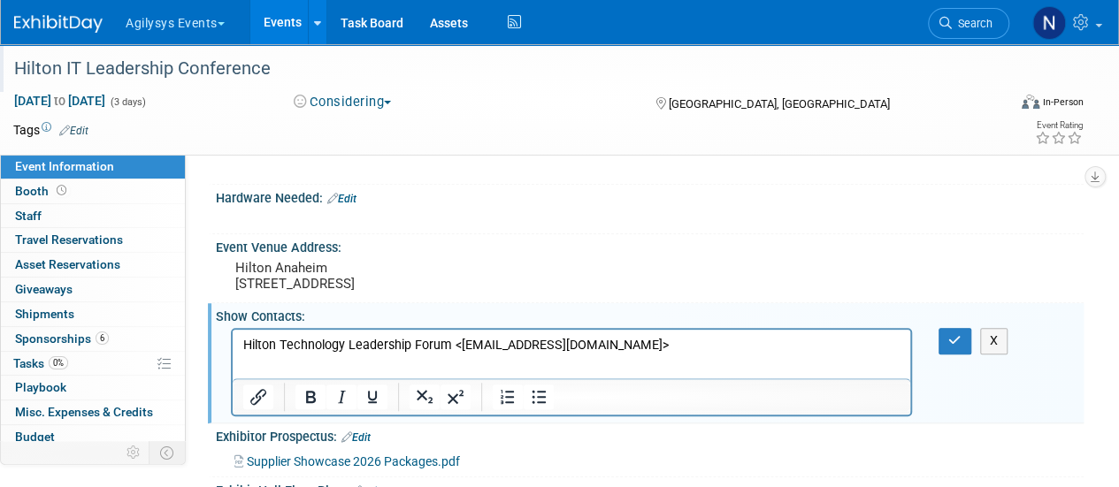
click at [460, 345] on p "Hilton Technology Leadership Forum <[EMAIL_ADDRESS][DOMAIN_NAME]>" at bounding box center [571, 346] width 657 height 18
click at [798, 333] on html "Hilton Technology Leadership Forum, [EMAIL_ADDRESS][DOMAIN_NAME]>" at bounding box center [571, 342] width 677 height 25
click at [261, 407] on icon "Insert/edit link" at bounding box center [258, 397] width 21 height 21
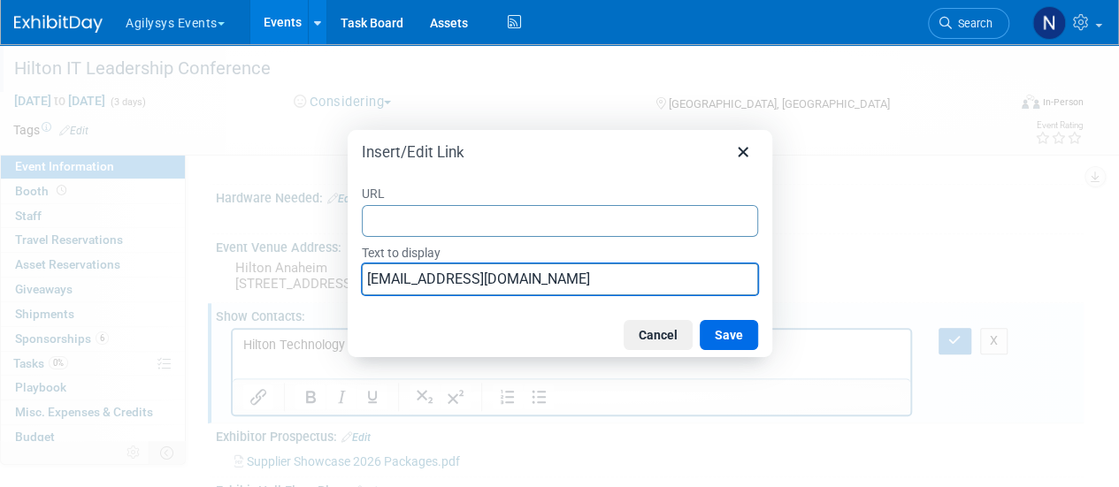
drag, startPoint x: 727, startPoint y: 279, endPoint x: 308, endPoint y: 296, distance: 419.6
click at [308, 296] on div "Insert/Edit Link URL Text to display [EMAIL_ADDRESS][DOMAIN_NAME] Cancel Save" at bounding box center [559, 243] width 1119 height 487
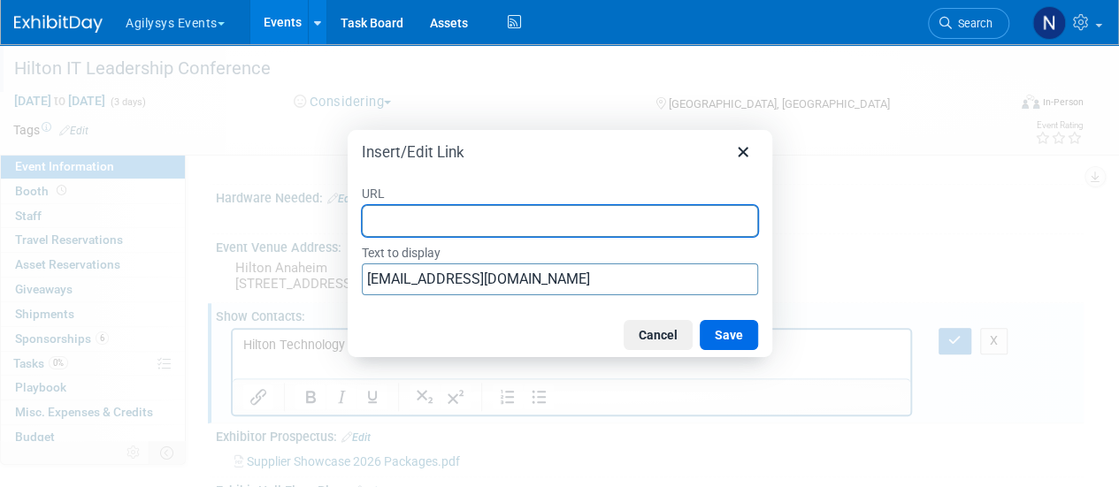
click at [417, 227] on input "URL" at bounding box center [560, 221] width 396 height 32
paste input "[EMAIL_ADDRESS][DOMAIN_NAME]"
type input "mailto:[EMAIL_ADDRESS][DOMAIN_NAME]"
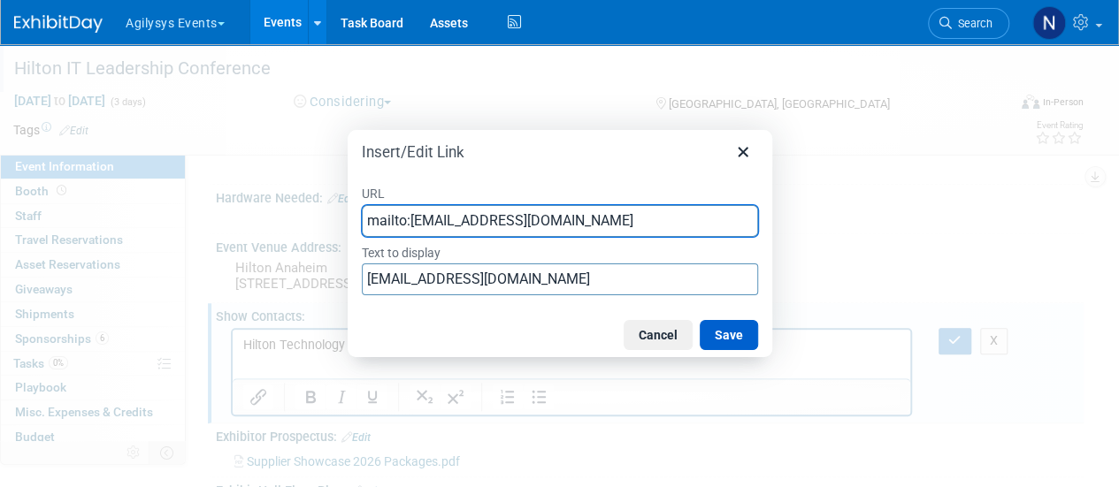
click at [724, 335] on button "Save" at bounding box center [729, 335] width 58 height 30
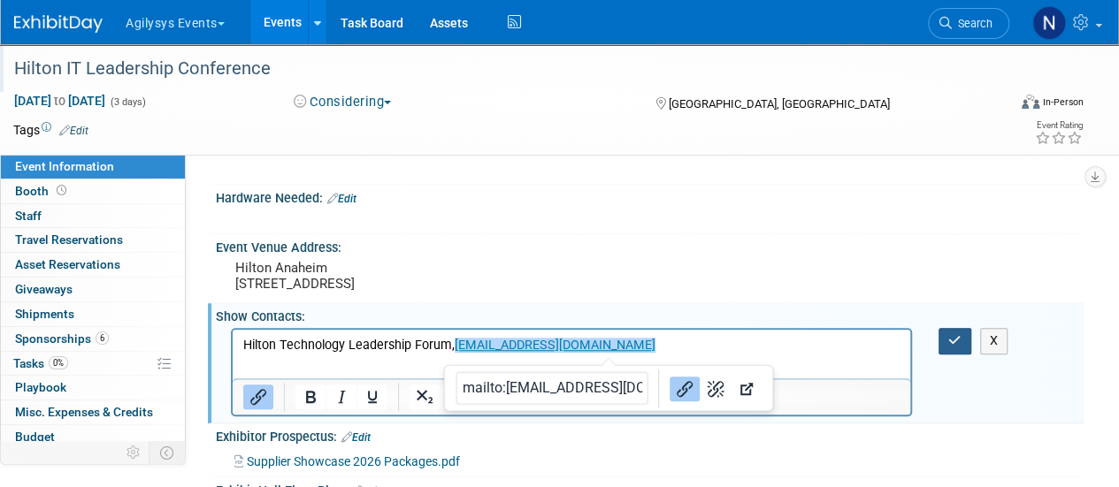
click at [963, 354] on button "button" at bounding box center [954, 341] width 33 height 26
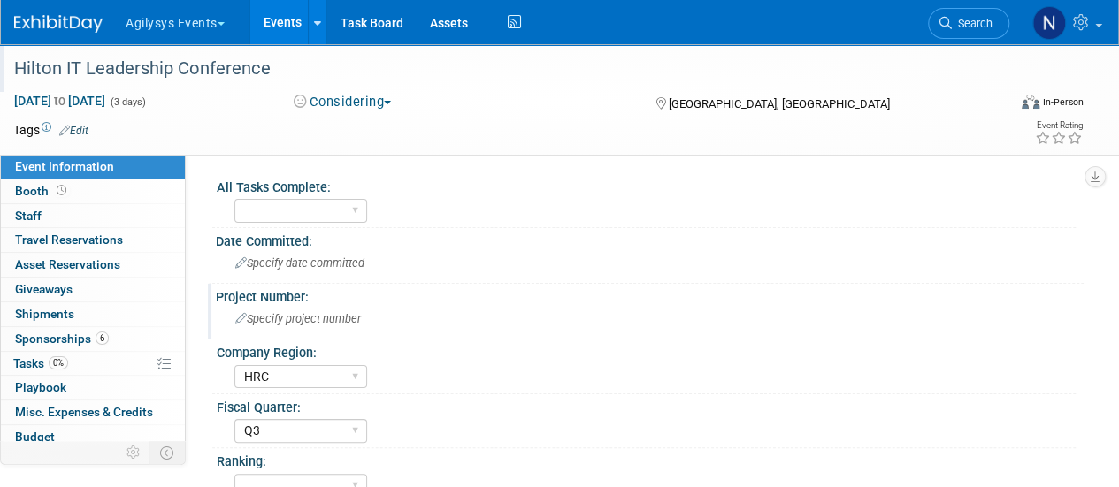
click at [302, 316] on span "Specify project number" at bounding box center [298, 318] width 126 height 13
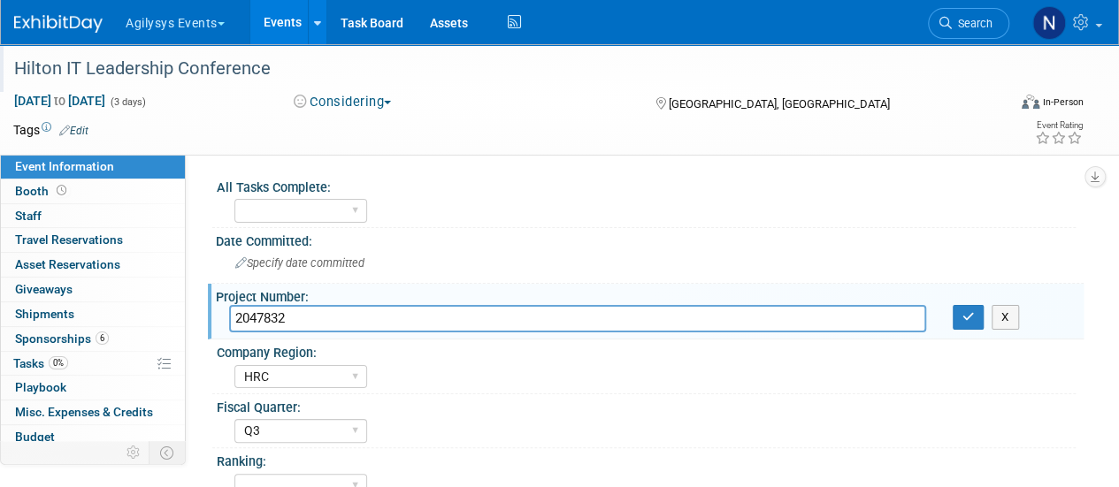
type input "2047832"
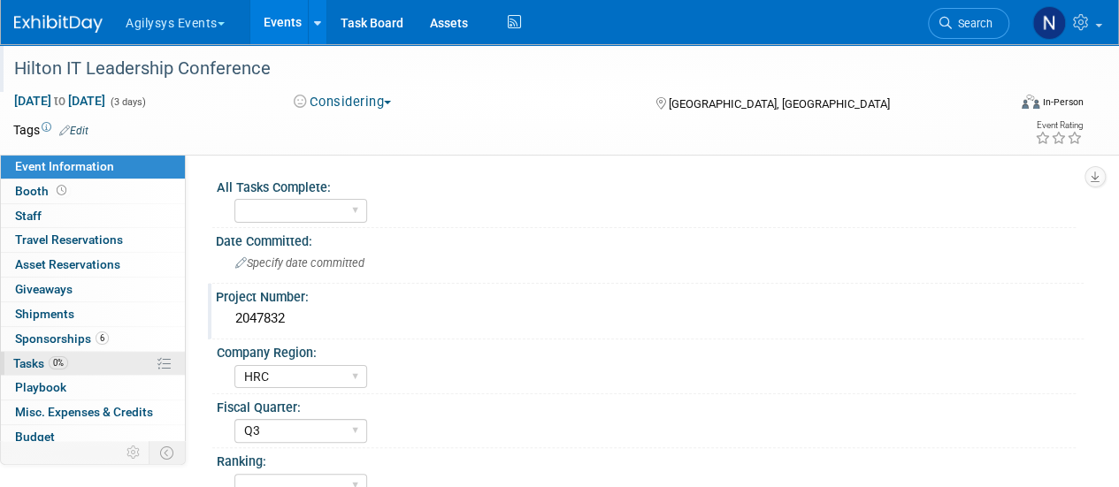
click at [114, 364] on link "0% Tasks 0%" at bounding box center [93, 364] width 184 height 24
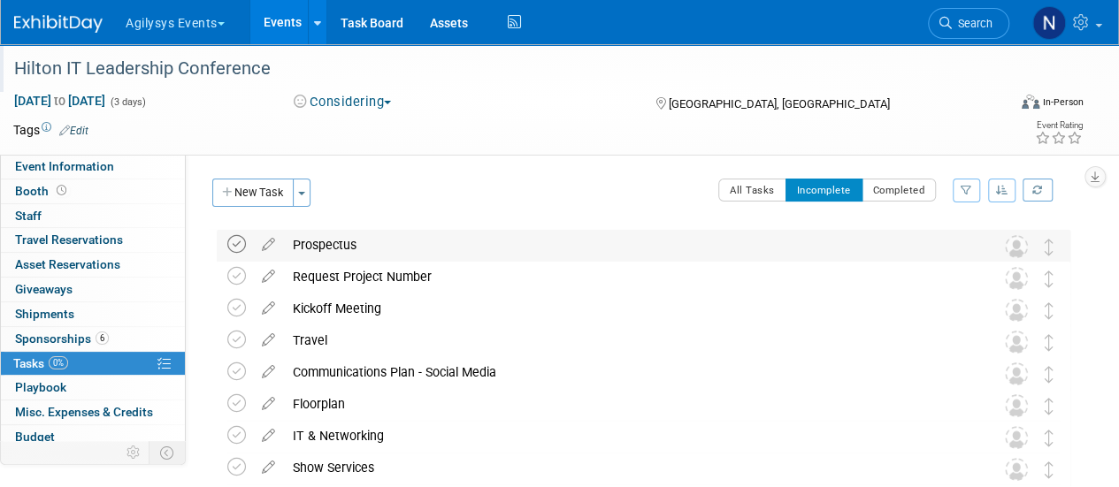
click at [234, 243] on icon at bounding box center [236, 244] width 19 height 19
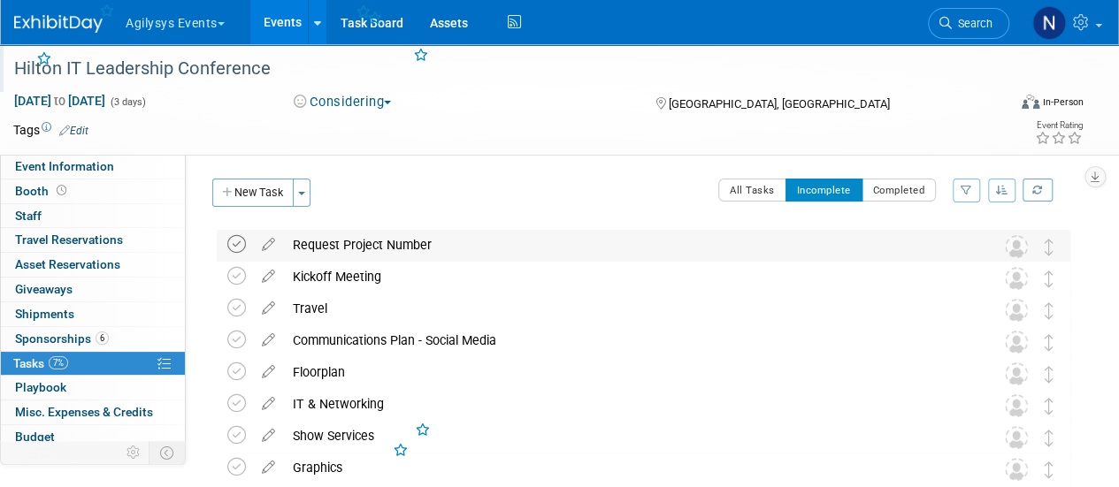
click at [234, 241] on icon at bounding box center [236, 244] width 19 height 19
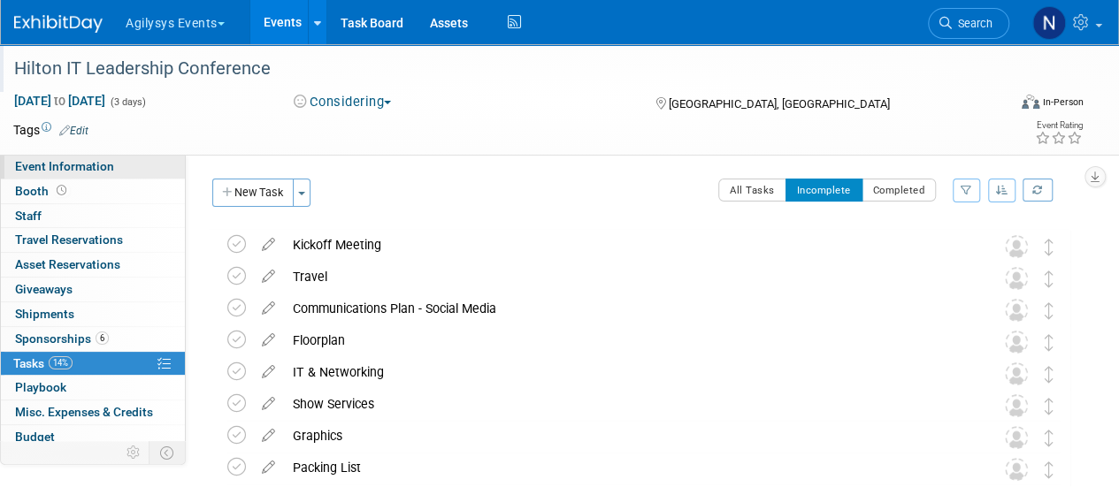
click at [134, 169] on link "Event Information" at bounding box center [93, 167] width 184 height 24
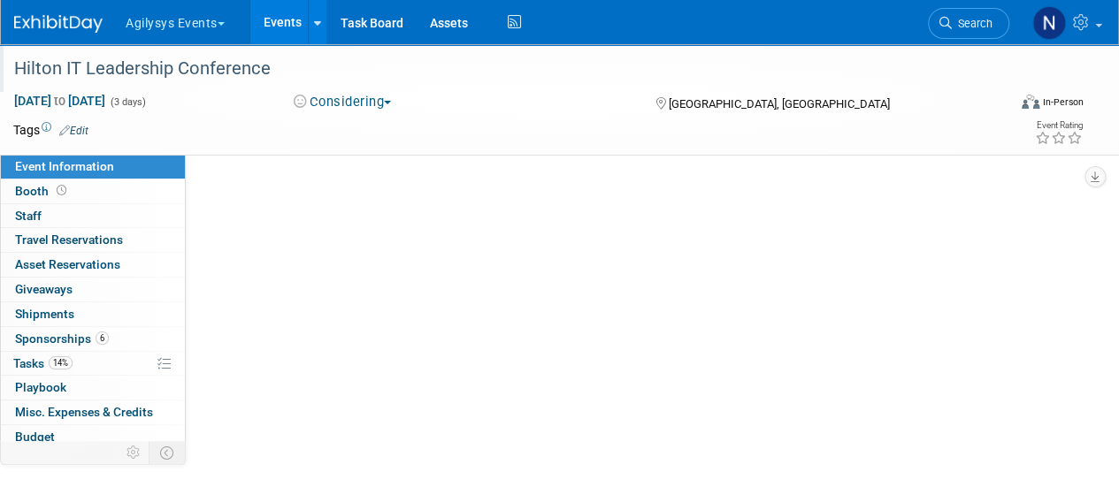
select select "HRC"
select select "Q3"
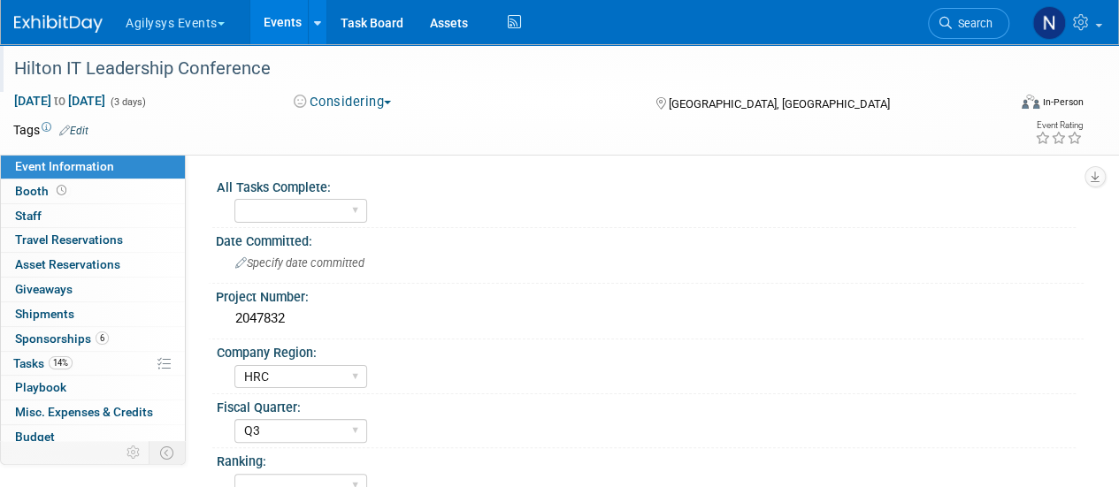
scroll to position [182, 0]
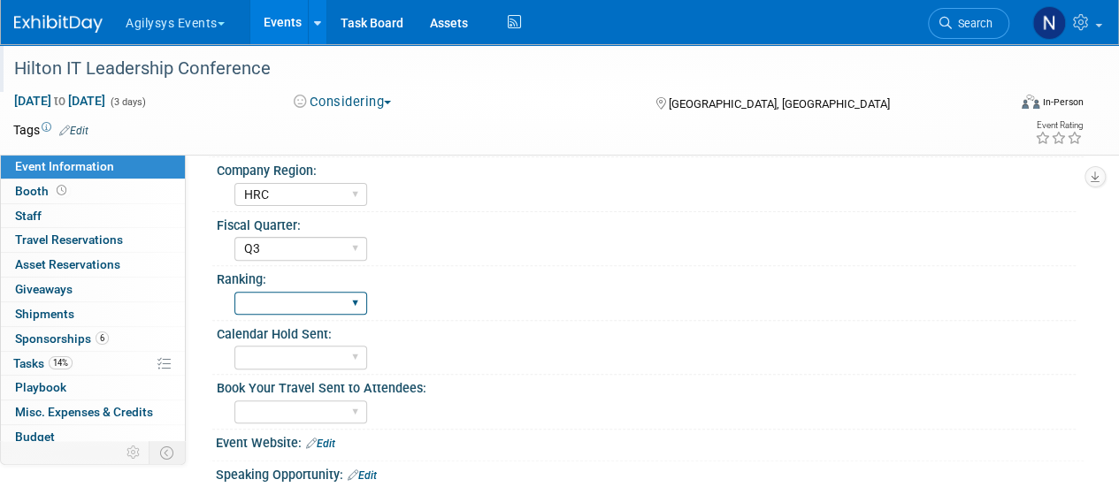
click at [348, 300] on select "A B C" at bounding box center [300, 304] width 133 height 24
select select "A"
click at [234, 292] on select "A B C" at bounding box center [300, 304] width 133 height 24
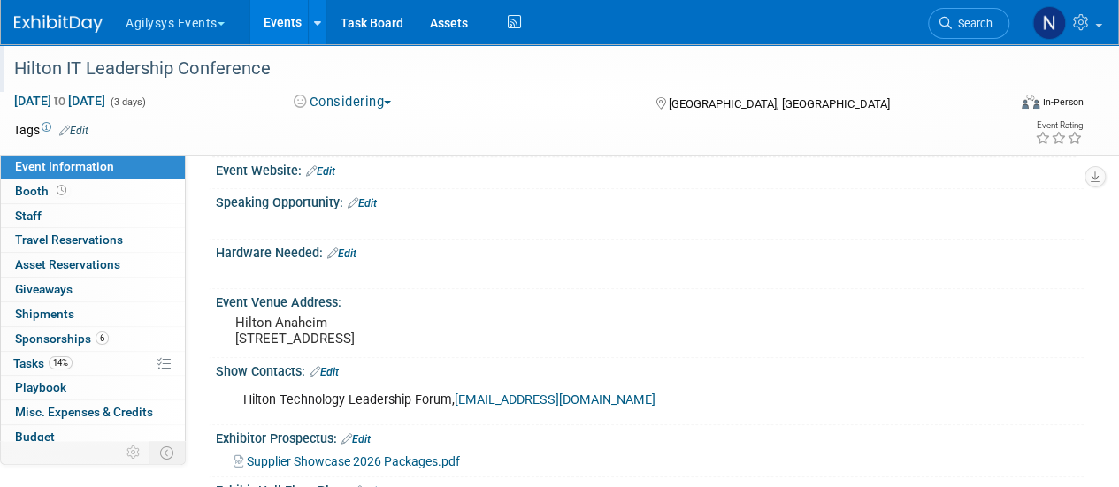
scroll to position [462, 0]
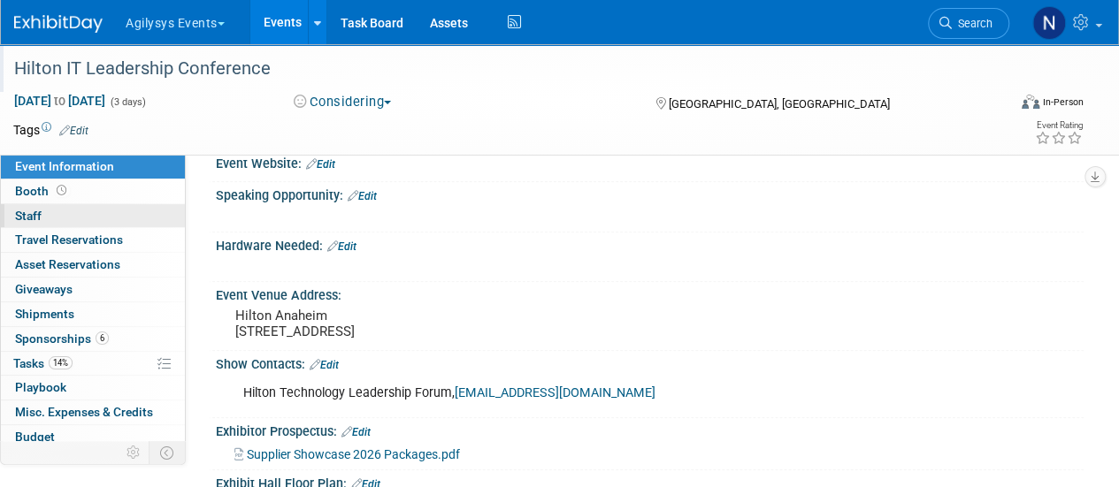
click at [58, 211] on link "0 Staff 0" at bounding box center [93, 216] width 184 height 24
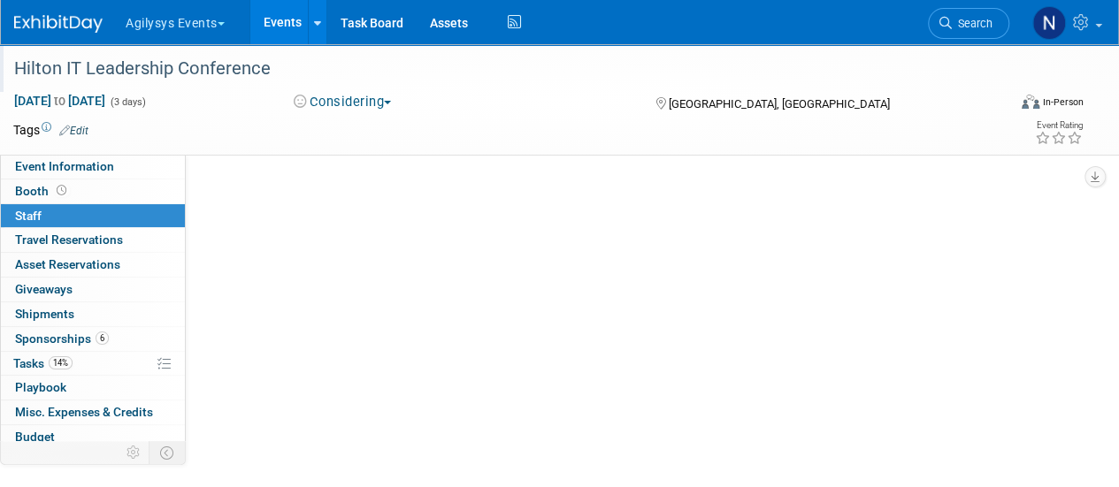
scroll to position [0, 0]
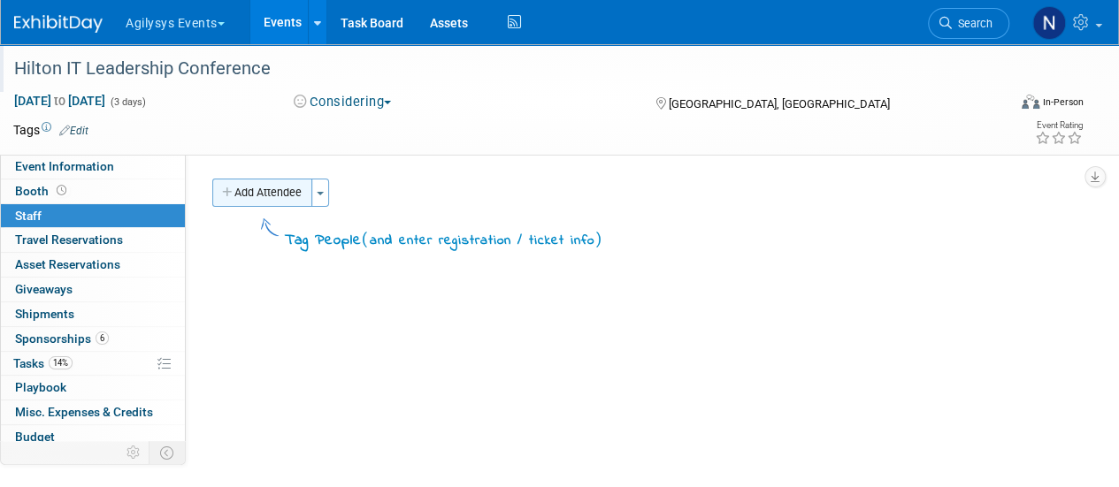
click at [282, 191] on button "Add Attendee" at bounding box center [262, 193] width 100 height 28
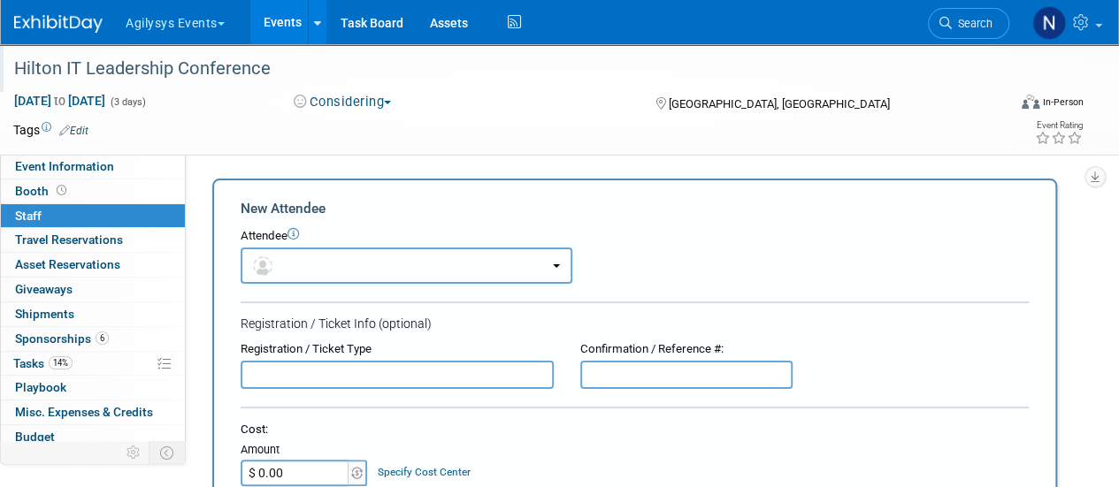
click at [293, 267] on button "button" at bounding box center [407, 266] width 332 height 36
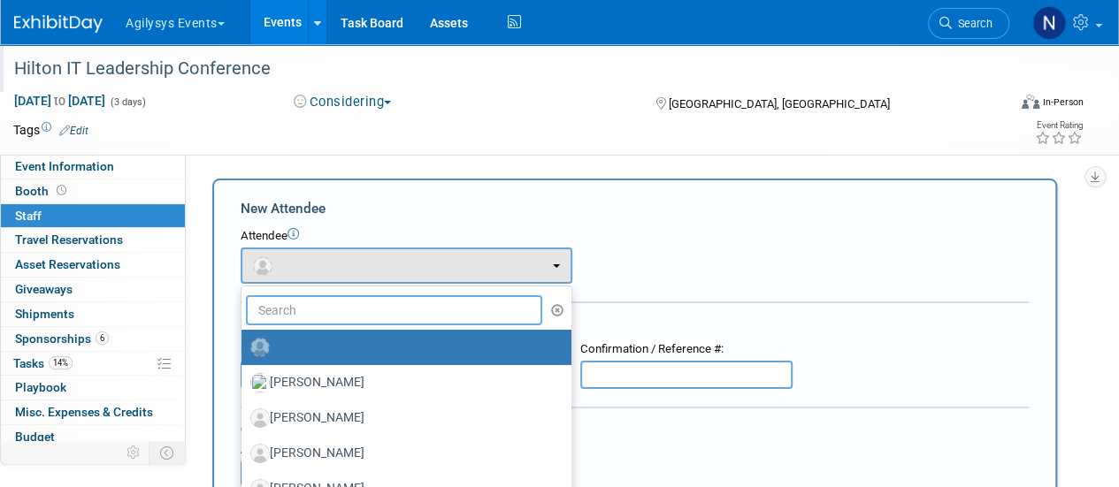
click at [288, 312] on input "text" at bounding box center [394, 310] width 296 height 30
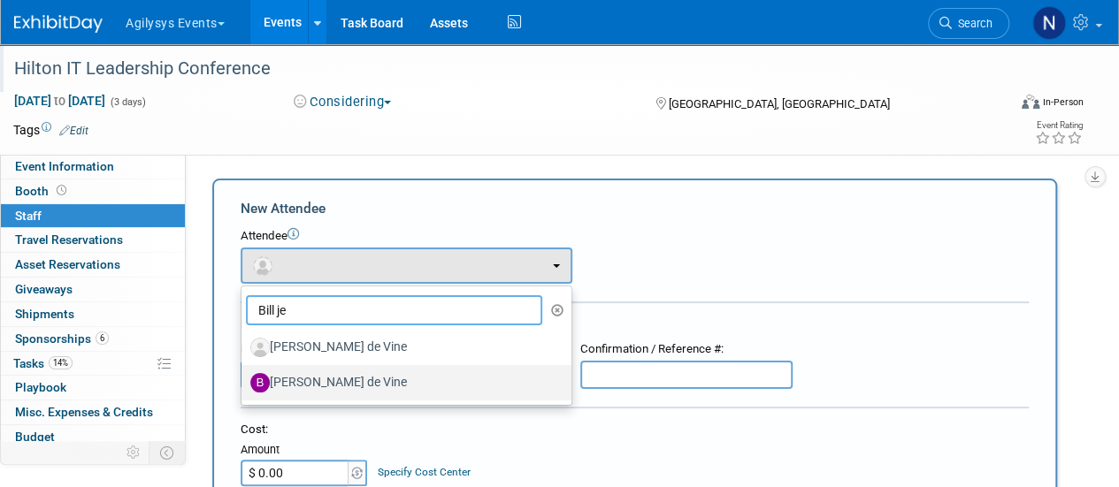
type input "Bill je"
click at [304, 381] on label "[PERSON_NAME] de Vine" at bounding box center [401, 383] width 303 height 28
click at [244, 381] on input "[PERSON_NAME] de Vine" at bounding box center [238, 380] width 11 height 11
select select "3376b9a2-e0ab-444f-a43c-54517484ab2a"
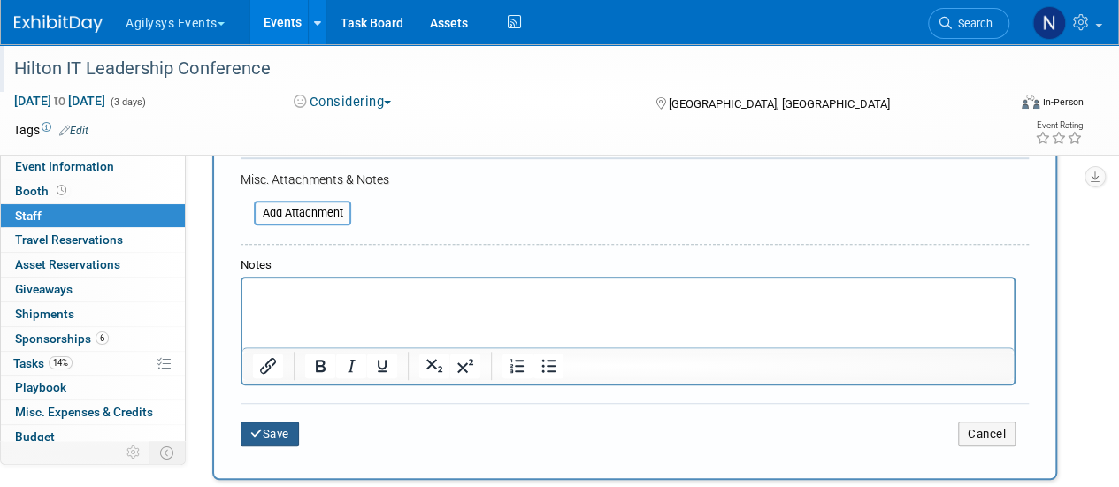
click at [278, 435] on button "Save" at bounding box center [270, 434] width 58 height 25
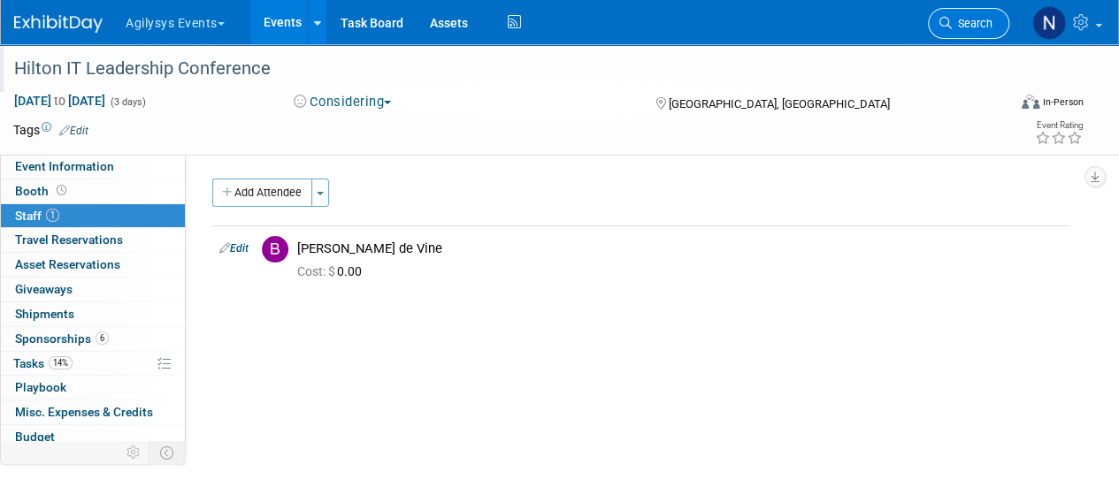
click at [976, 27] on span "Search" at bounding box center [972, 23] width 41 height 13
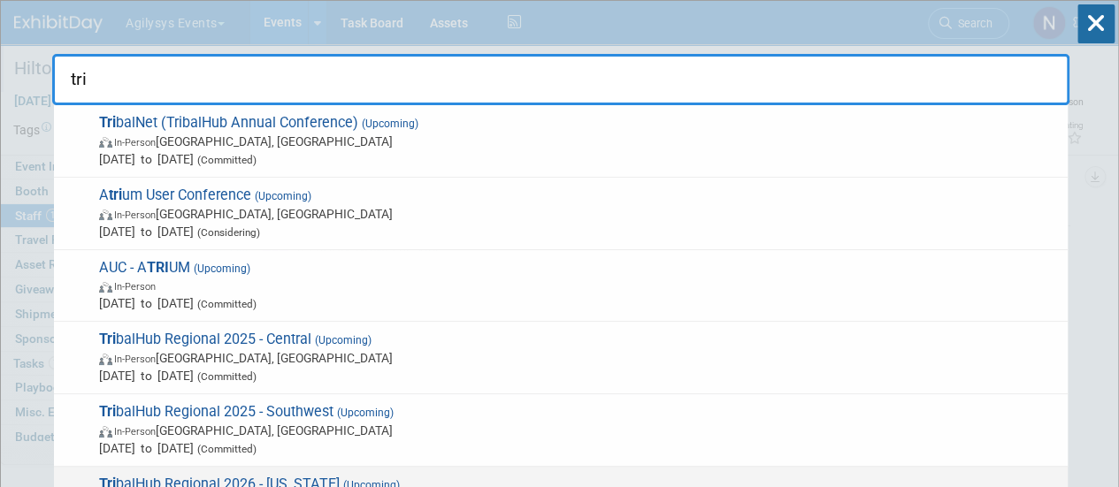
type input "tri"
